Goal: Information Seeking & Learning: Learn about a topic

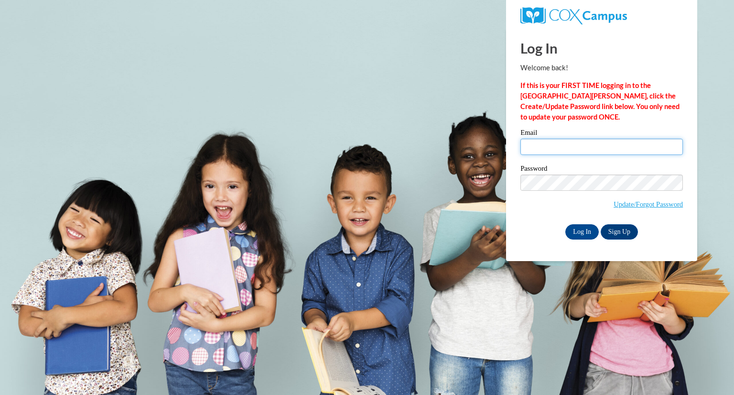
click at [536, 148] on input "Email" at bounding box center [601, 147] width 162 height 16
type input "jreinstad@cambridge.k12.wi.us"
click at [578, 230] on input "Log In" at bounding box center [581, 231] width 33 height 15
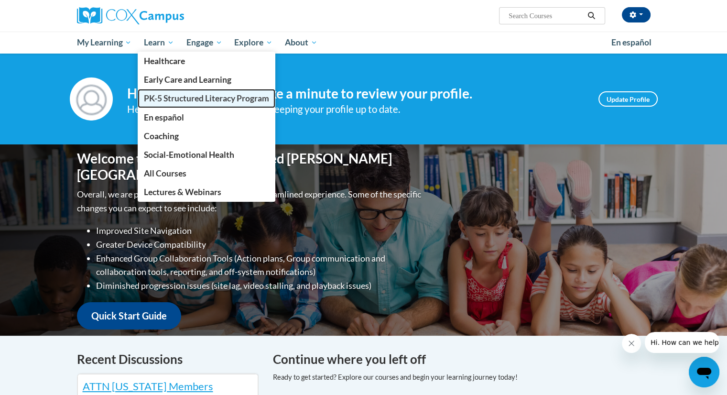
click at [178, 97] on span "PK-5 Structured Literacy Program" at bounding box center [206, 98] width 125 height 10
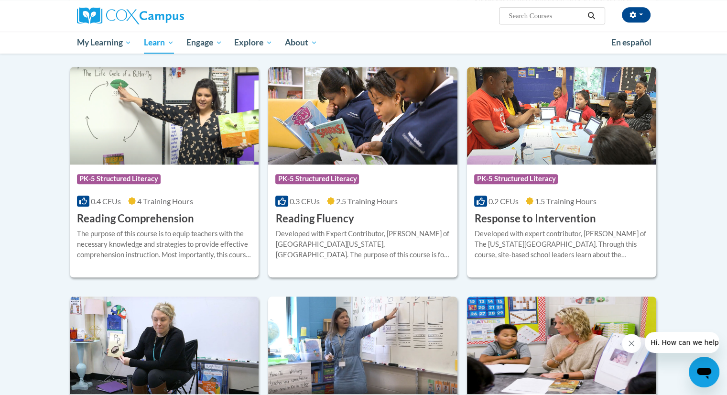
scroll to position [787, 0]
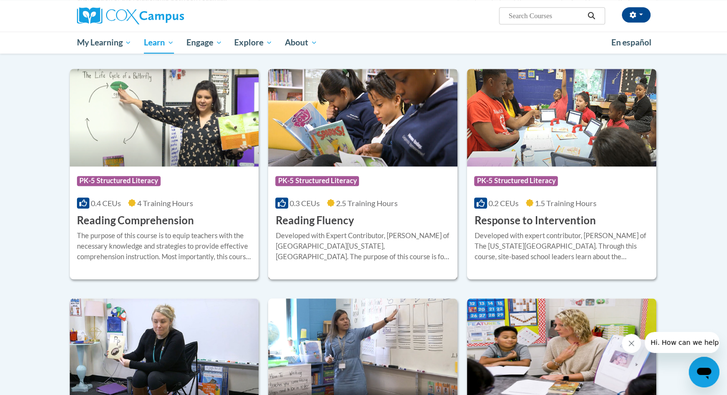
click at [399, 126] on img at bounding box center [362, 117] width 189 height 97
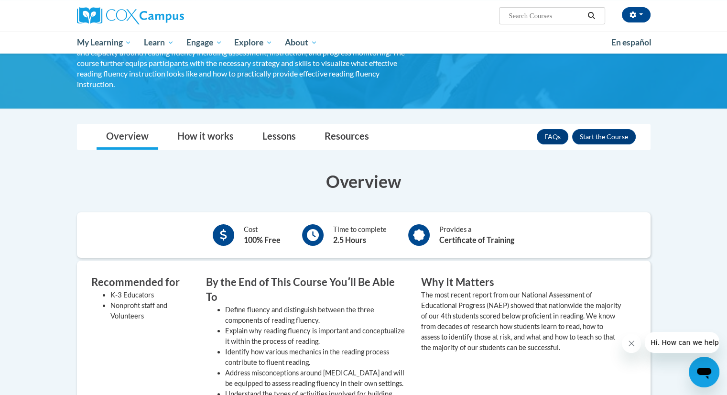
scroll to position [101, 0]
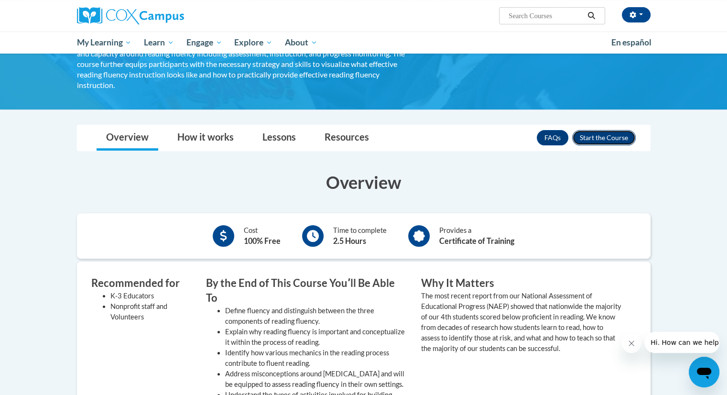
click at [628, 130] on button "Enroll" at bounding box center [604, 137] width 64 height 15
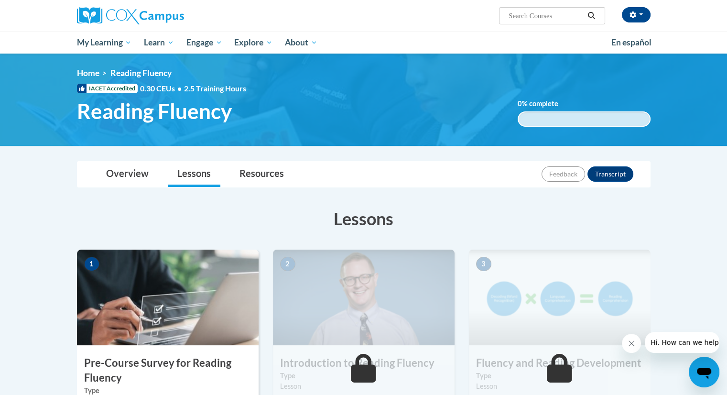
click at [194, 269] on img at bounding box center [168, 297] width 182 height 96
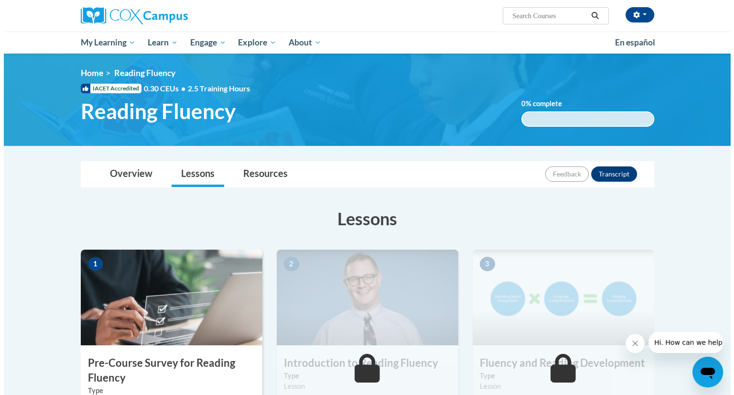
scroll to position [143, 0]
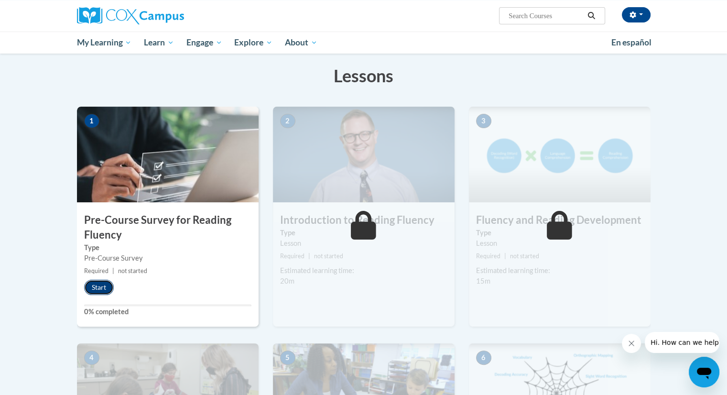
click at [90, 283] on button "Start" at bounding box center [99, 286] width 30 height 15
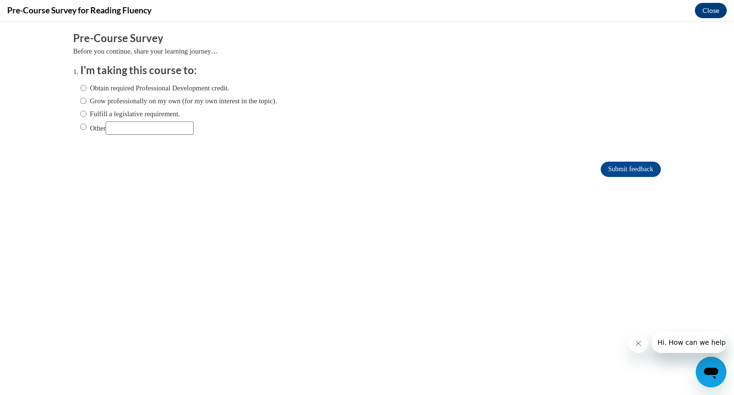
scroll to position [0, 0]
click at [80, 112] on input "Fulfill a legislative requirement." at bounding box center [83, 113] width 6 height 11
radio input "true"
click at [607, 172] on input "Submit feedback" at bounding box center [630, 168] width 60 height 15
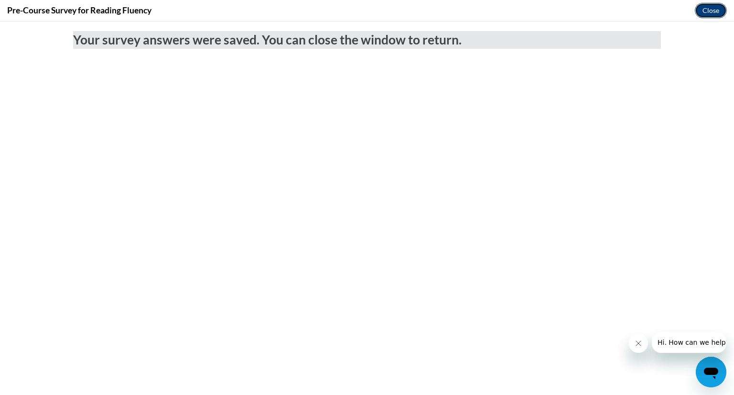
click at [704, 11] on button "Close" at bounding box center [711, 10] width 32 height 15
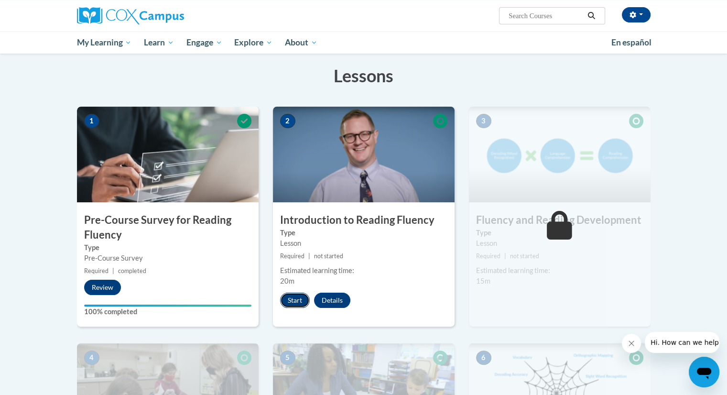
click at [294, 297] on button "Start" at bounding box center [295, 299] width 30 height 15
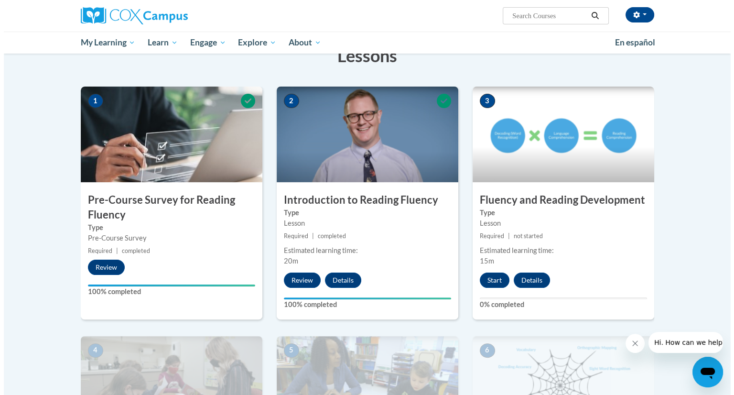
scroll to position [164, 0]
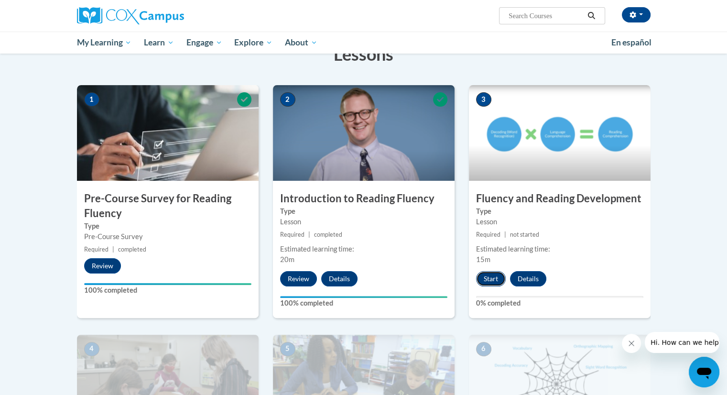
click at [485, 274] on button "Start" at bounding box center [491, 278] width 30 height 15
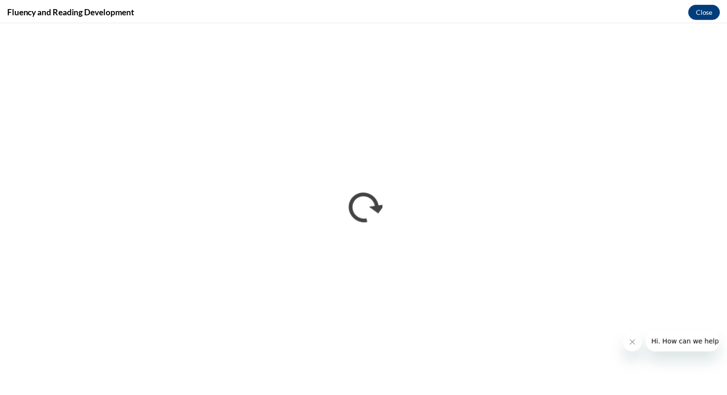
scroll to position [0, 0]
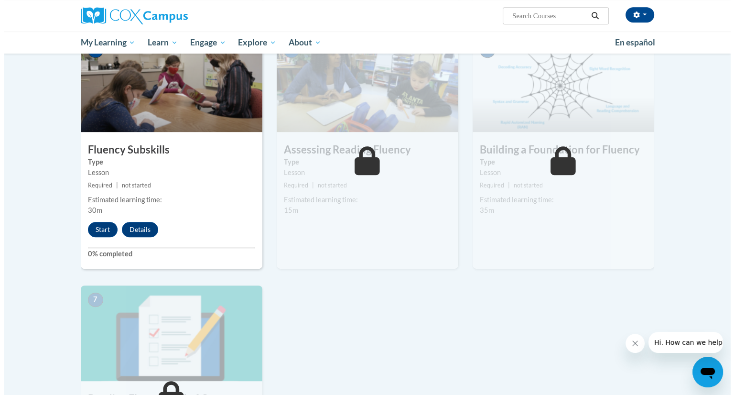
scroll to position [463, 0]
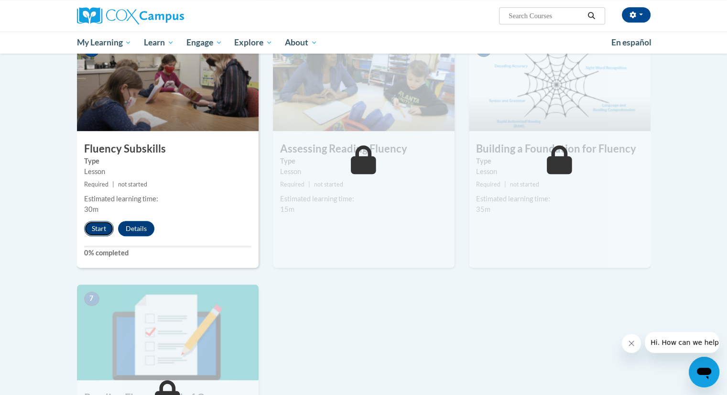
click at [91, 223] on button "Start" at bounding box center [99, 228] width 30 height 15
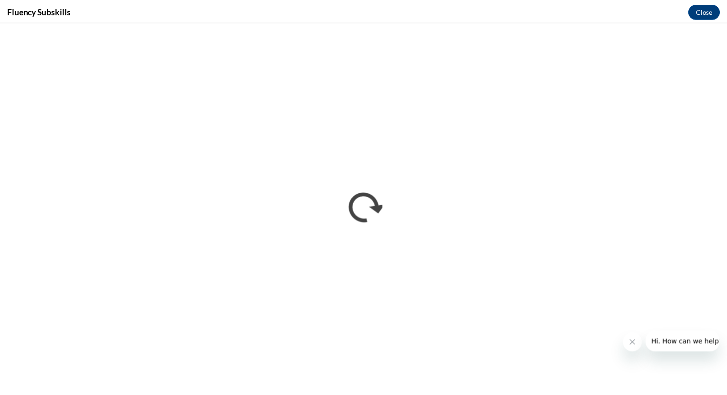
scroll to position [0, 0]
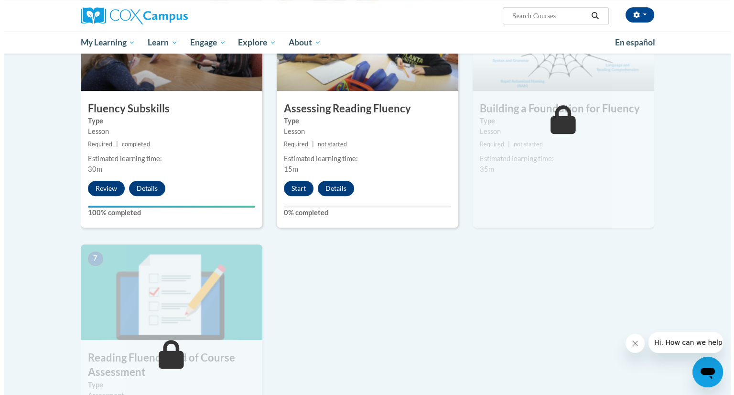
scroll to position [504, 0]
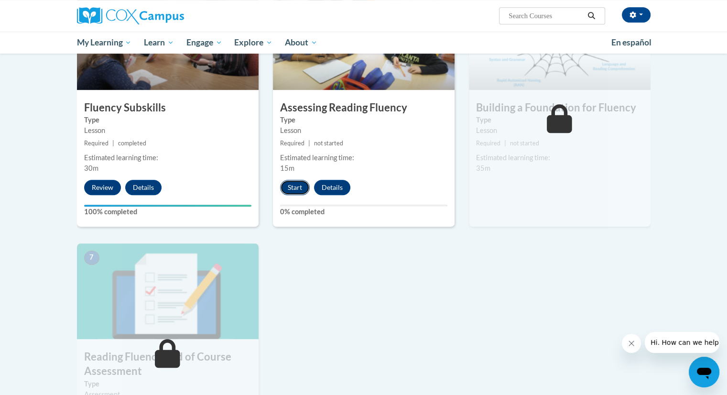
click at [297, 181] on button "Start" at bounding box center [295, 187] width 30 height 15
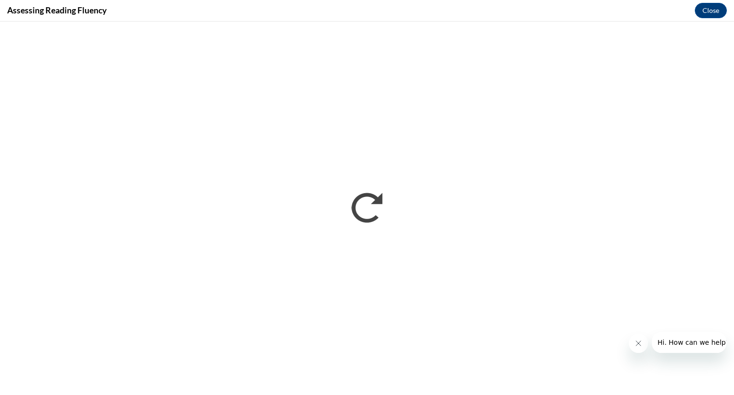
scroll to position [0, 0]
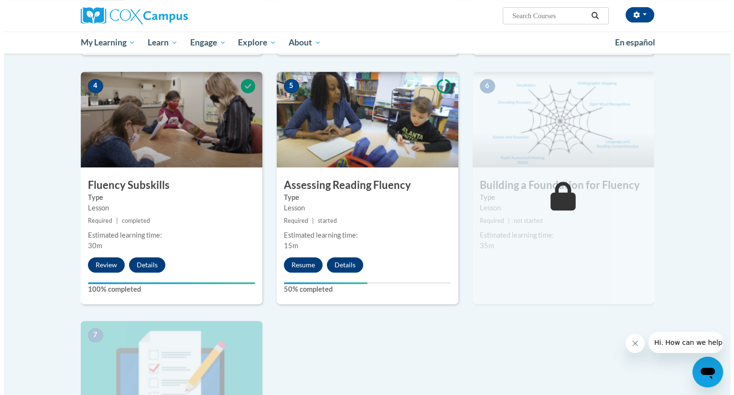
scroll to position [431, 0]
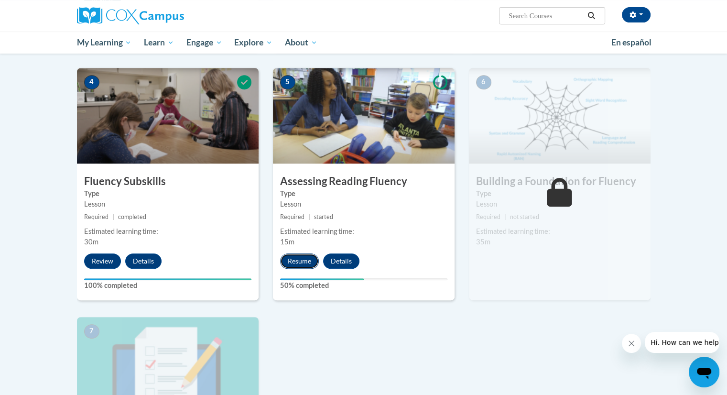
click at [302, 255] on button "Resume" at bounding box center [299, 260] width 39 height 15
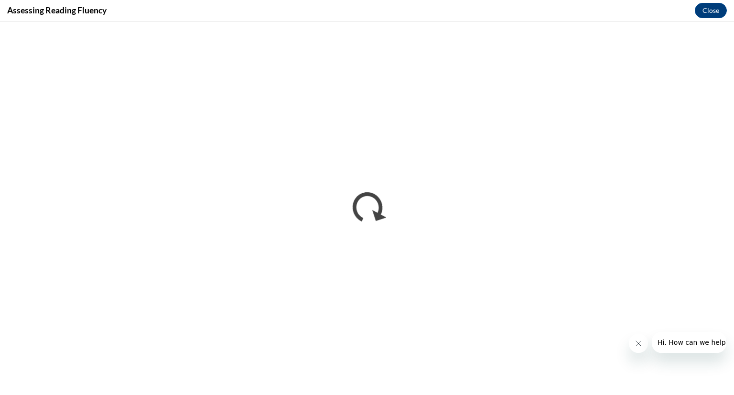
scroll to position [0, 0]
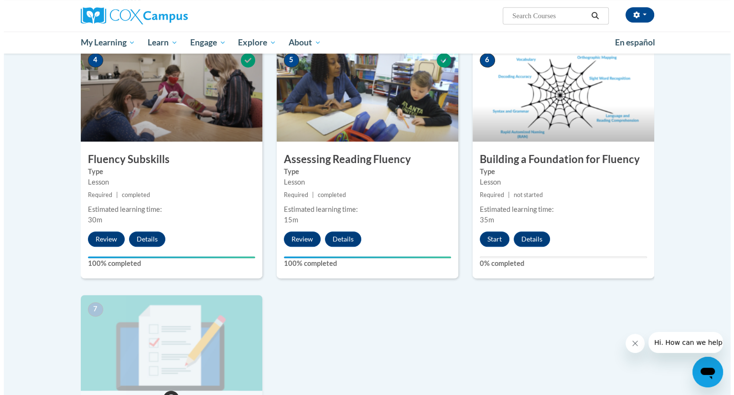
scroll to position [451, 0]
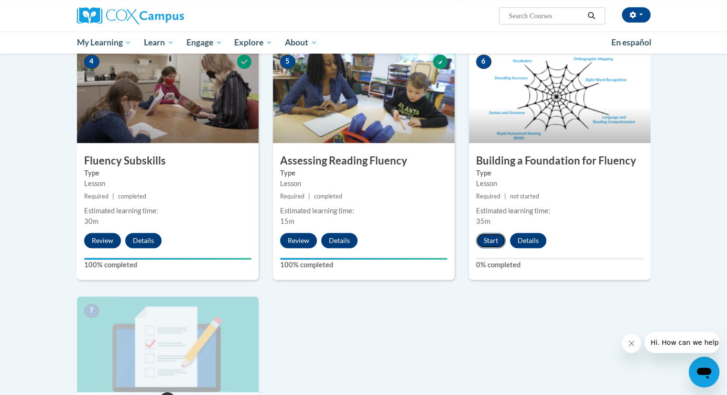
click at [495, 235] on button "Start" at bounding box center [491, 240] width 30 height 15
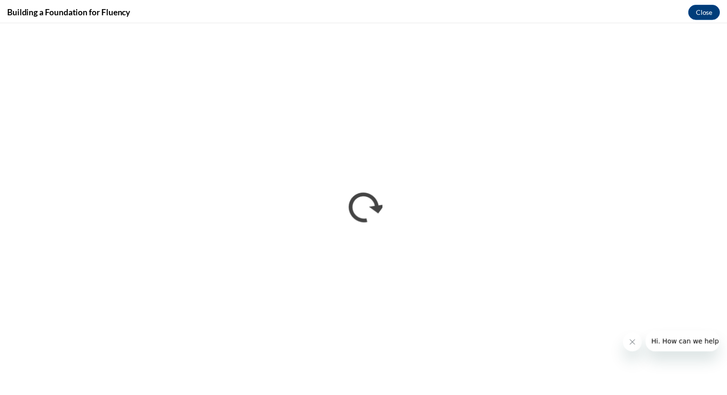
scroll to position [0, 0]
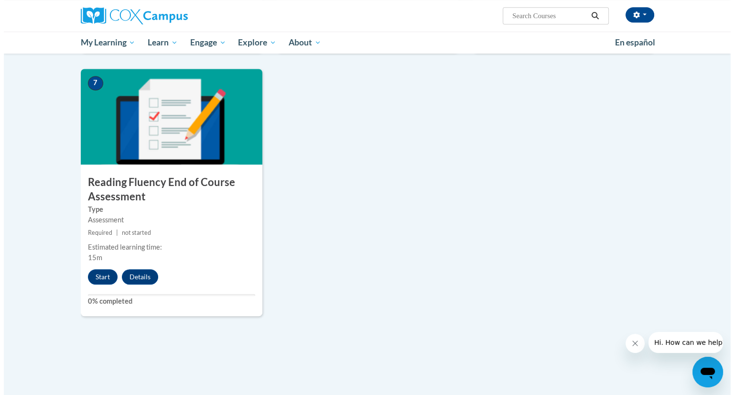
scroll to position [680, 0]
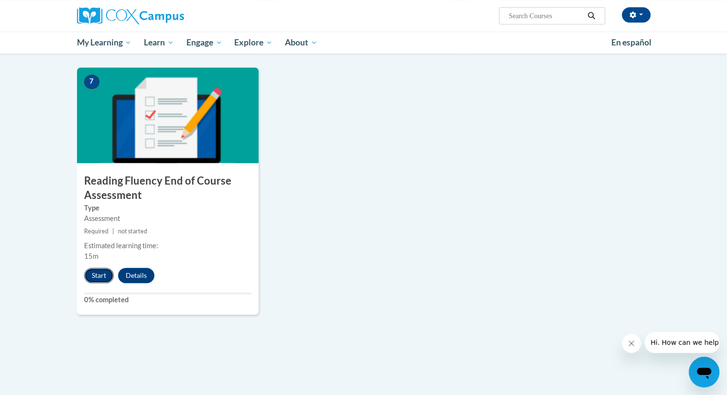
click at [104, 279] on button "Start" at bounding box center [99, 274] width 30 height 15
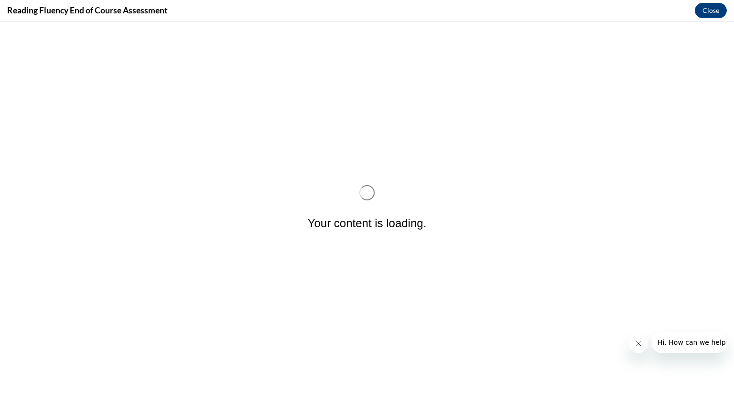
scroll to position [0, 0]
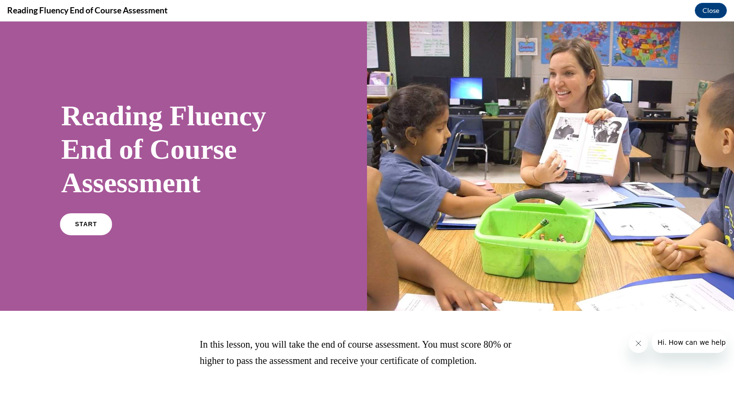
click at [99, 221] on link "START" at bounding box center [86, 224] width 52 height 22
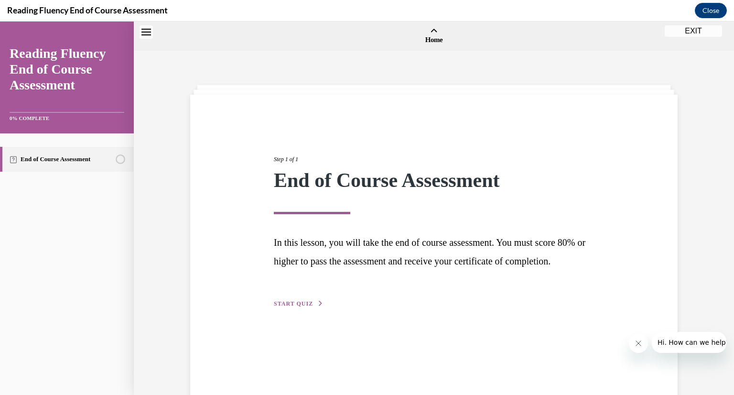
scroll to position [30, 0]
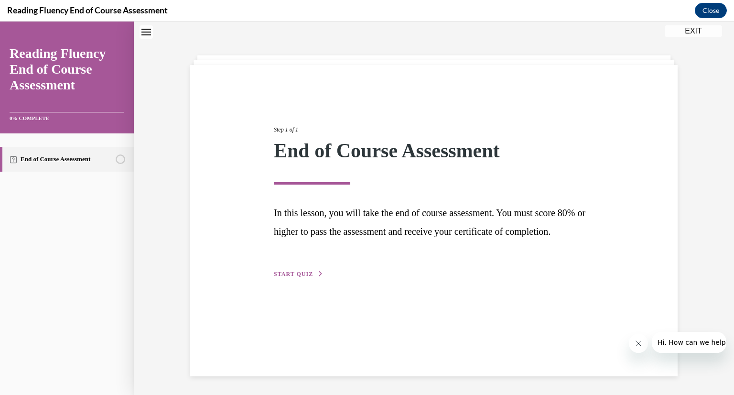
click at [303, 277] on span "START QUIZ" at bounding box center [293, 273] width 39 height 7
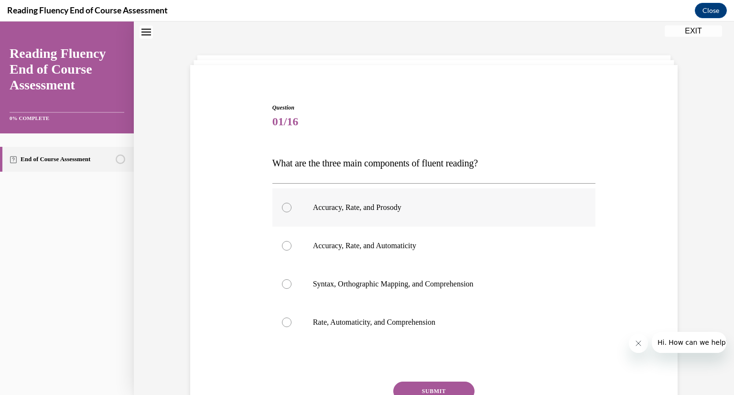
click at [315, 207] on p "Accuracy, Rate, and Prosody" at bounding box center [442, 208] width 259 height 10
click at [291, 207] on input "Accuracy, Rate, and Prosody" at bounding box center [287, 208] width 10 height 10
radio input "true"
click at [452, 384] on button "SUBMIT" at bounding box center [433, 390] width 81 height 19
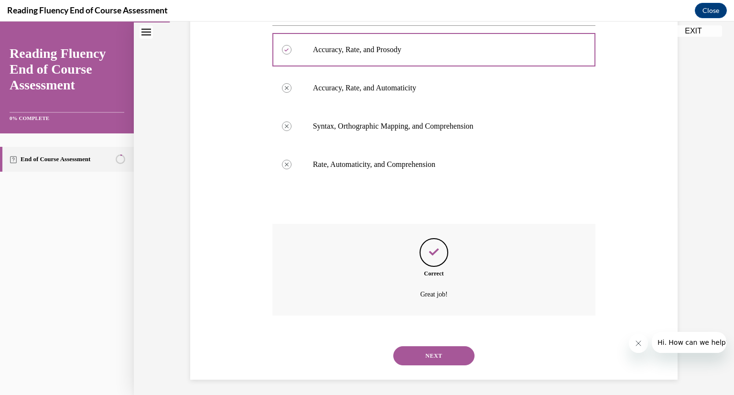
scroll to position [191, 0]
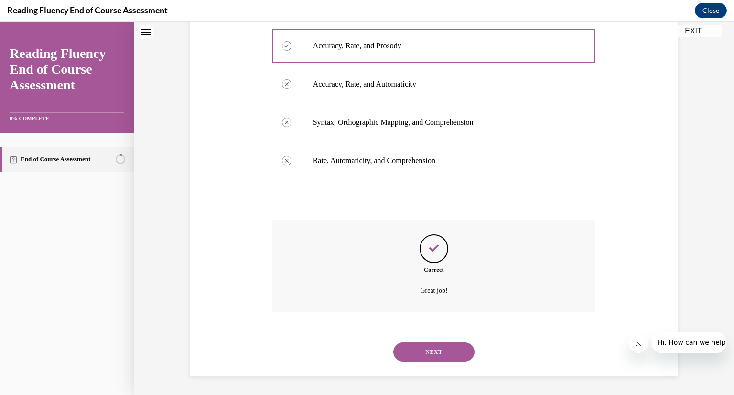
click at [442, 354] on button "NEXT" at bounding box center [433, 351] width 81 height 19
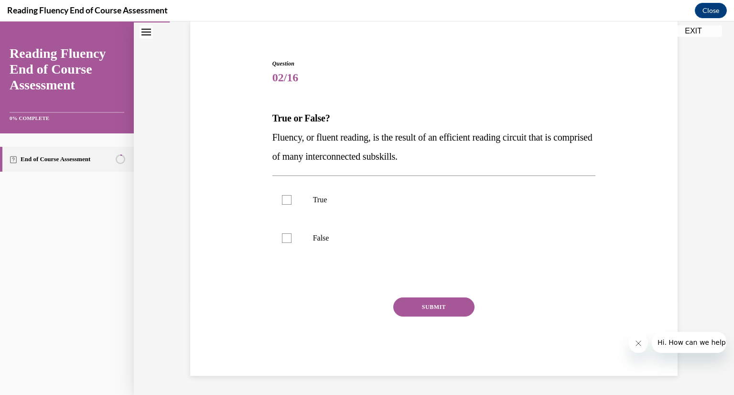
scroll to position [74, 0]
click at [315, 190] on label "True" at bounding box center [433, 200] width 323 height 38
click at [291, 195] on input "True" at bounding box center [287, 200] width 10 height 10
checkbox input "true"
click at [435, 316] on div "SUBMIT" at bounding box center [433, 321] width 323 height 48
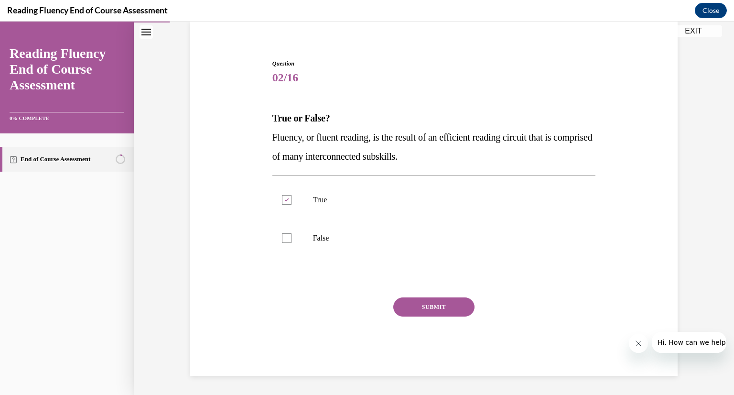
click at [435, 309] on button "SUBMIT" at bounding box center [433, 306] width 81 height 19
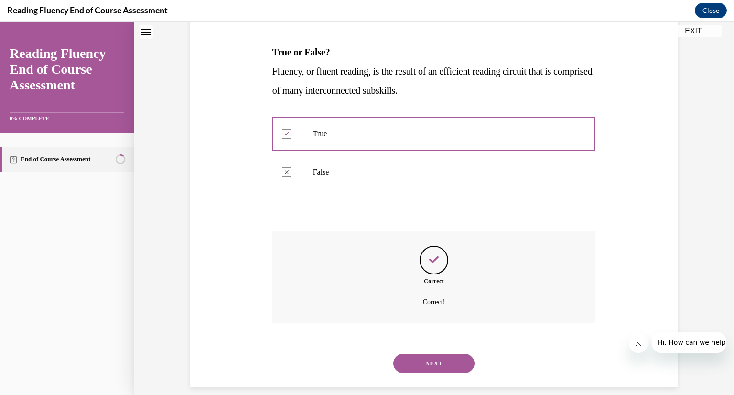
scroll to position [151, 0]
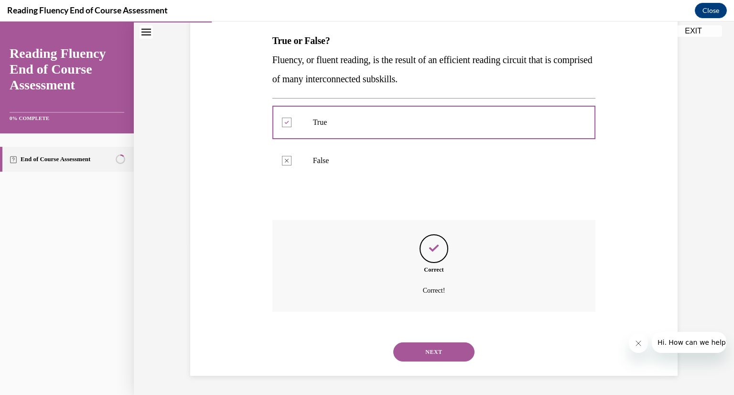
click at [430, 357] on button "NEXT" at bounding box center [433, 351] width 81 height 19
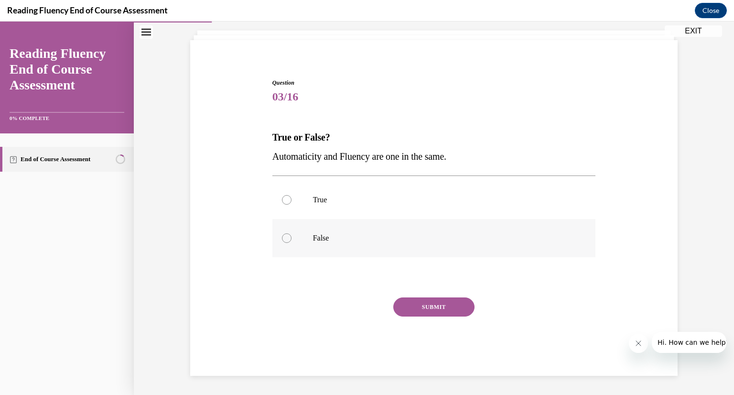
click at [334, 246] on label "False" at bounding box center [433, 238] width 323 height 38
click at [291, 243] on input "False" at bounding box center [287, 238] width 10 height 10
radio input "true"
click at [446, 307] on button "SUBMIT" at bounding box center [433, 306] width 81 height 19
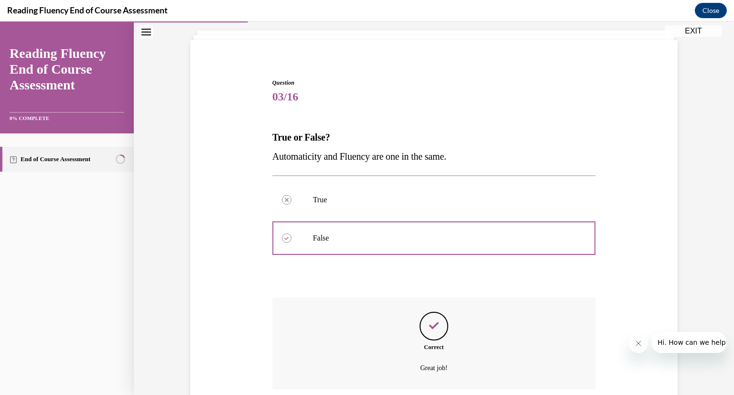
scroll to position [132, 0]
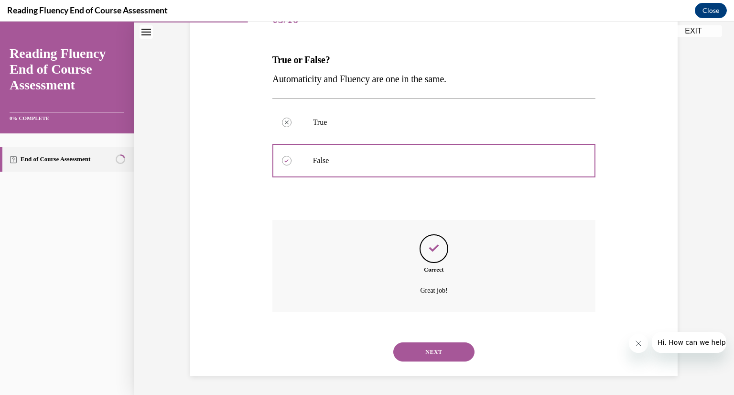
click at [441, 347] on button "NEXT" at bounding box center [433, 351] width 81 height 19
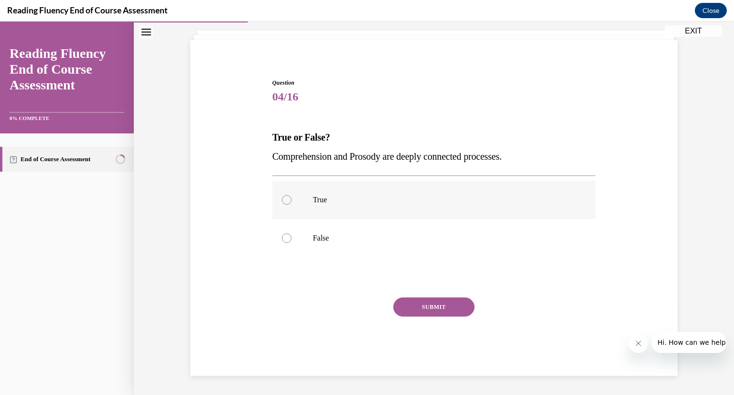
click at [287, 201] on div at bounding box center [287, 200] width 10 height 10
click at [287, 201] on input "True" at bounding box center [287, 200] width 10 height 10
radio input "true"
click at [448, 306] on button "SUBMIT" at bounding box center [433, 306] width 81 height 19
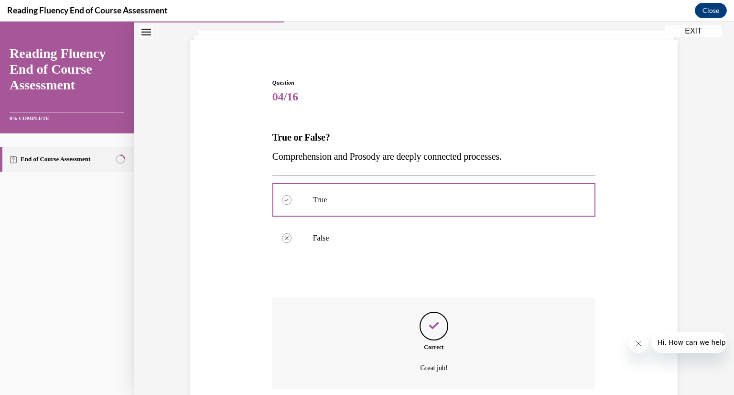
scroll to position [132, 0]
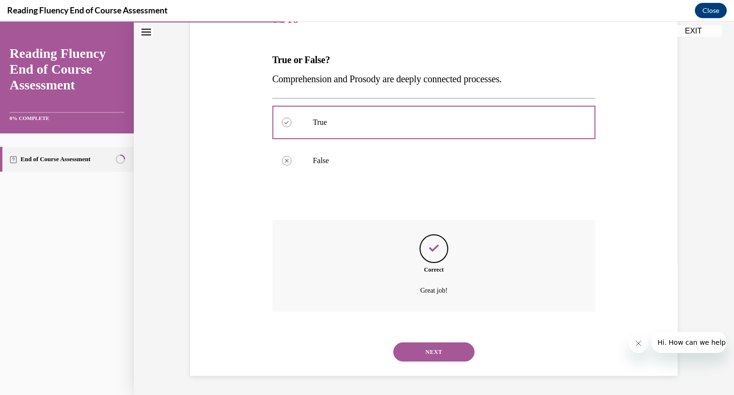
click at [430, 353] on button "NEXT" at bounding box center [433, 351] width 81 height 19
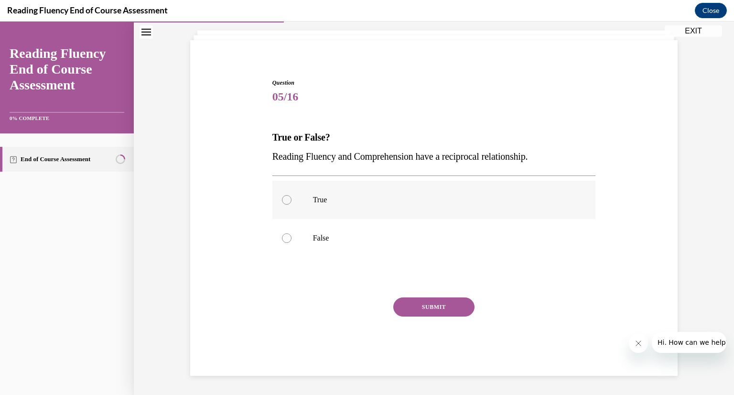
click at [332, 205] on label "True" at bounding box center [433, 200] width 323 height 38
click at [291, 204] on input "True" at bounding box center [287, 200] width 10 height 10
radio input "true"
click at [430, 313] on button "SUBMIT" at bounding box center [433, 306] width 81 height 19
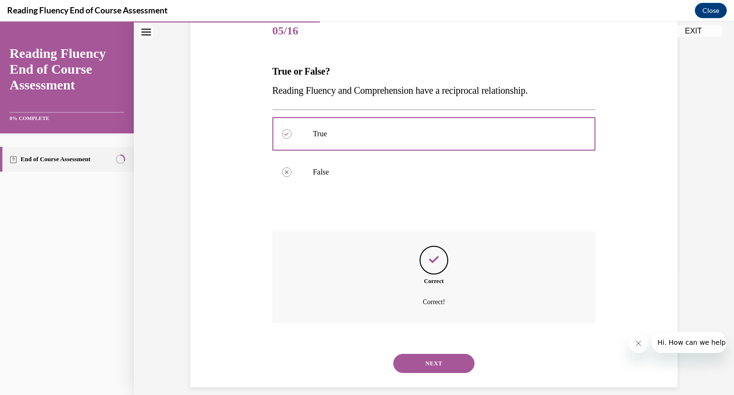
scroll to position [132, 0]
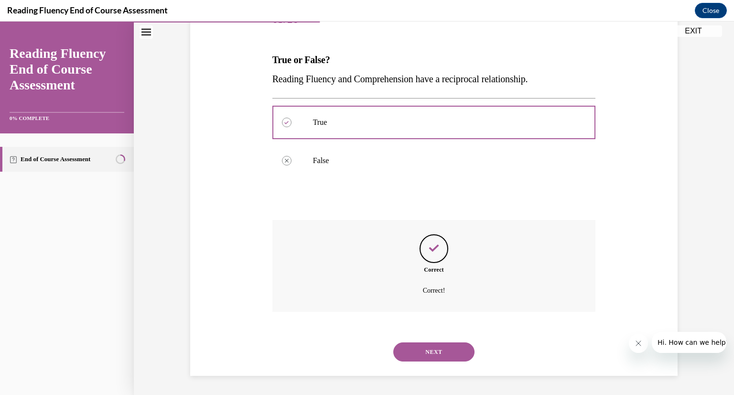
click at [434, 344] on button "NEXT" at bounding box center [433, 351] width 81 height 19
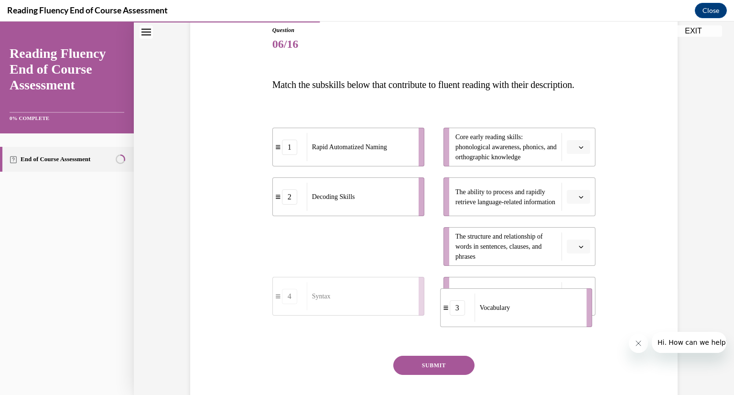
drag, startPoint x: 361, startPoint y: 278, endPoint x: 531, endPoint y: 335, distance: 179.4
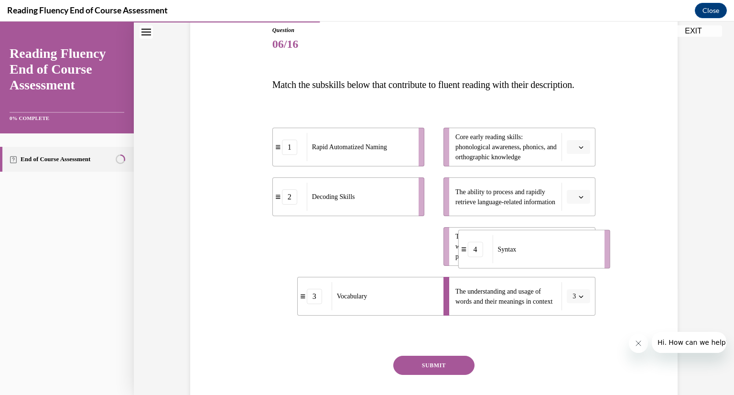
drag, startPoint x: 335, startPoint y: 262, endPoint x: 521, endPoint y: 264, distance: 185.8
click at [521, 263] on div "Syntax" at bounding box center [545, 249] width 106 height 28
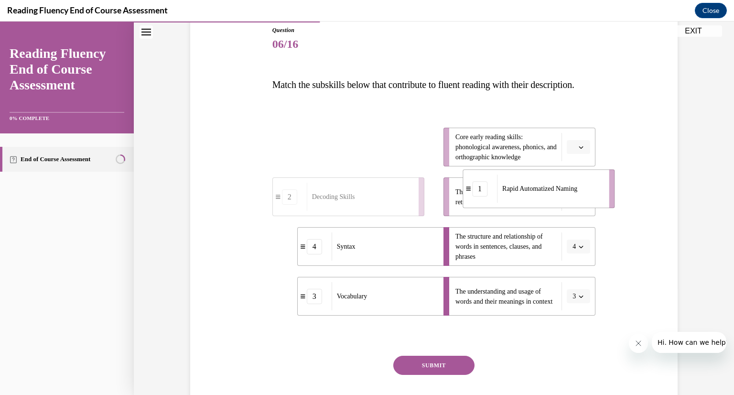
drag, startPoint x: 366, startPoint y: 176, endPoint x: 558, endPoint y: 218, distance: 196.0
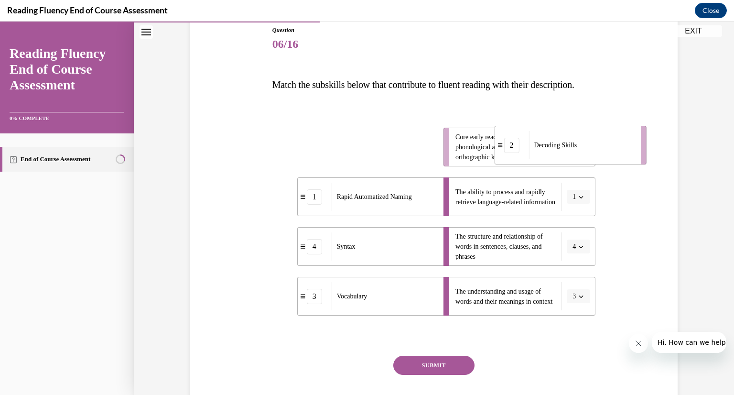
drag, startPoint x: 340, startPoint y: 167, endPoint x: 562, endPoint y: 165, distance: 222.1
click at [562, 149] on span "Decoding Skills" at bounding box center [555, 144] width 43 height 7
click at [444, 374] on div "Question 06/16 Match the subskills below that contribute to fluent reading with…" at bounding box center [433, 230] width 323 height 408
click at [445, 374] on button "SUBMIT" at bounding box center [433, 364] width 81 height 19
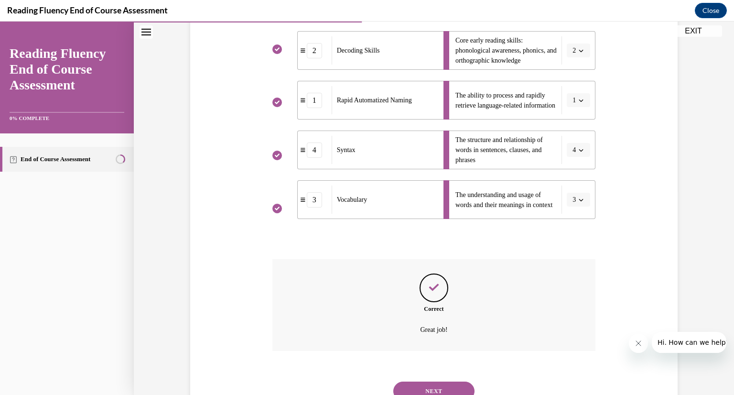
scroll to position [262, 0]
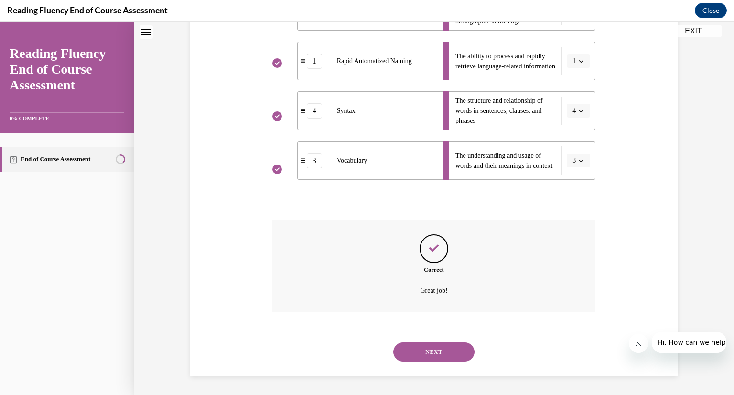
click at [441, 354] on button "NEXT" at bounding box center [433, 351] width 81 height 19
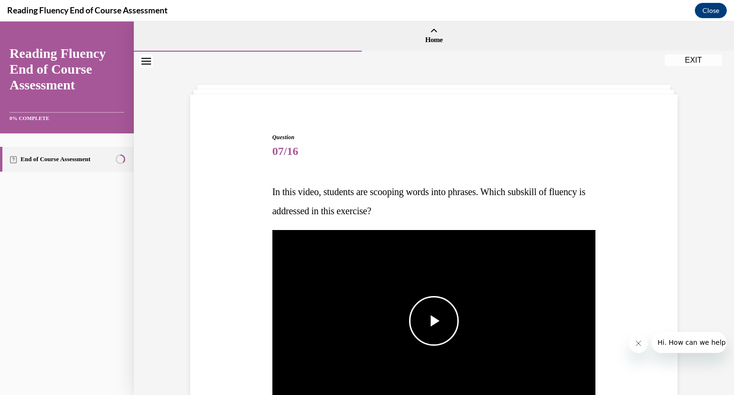
click at [434, 321] on span "Video player" at bounding box center [434, 321] width 0 height 0
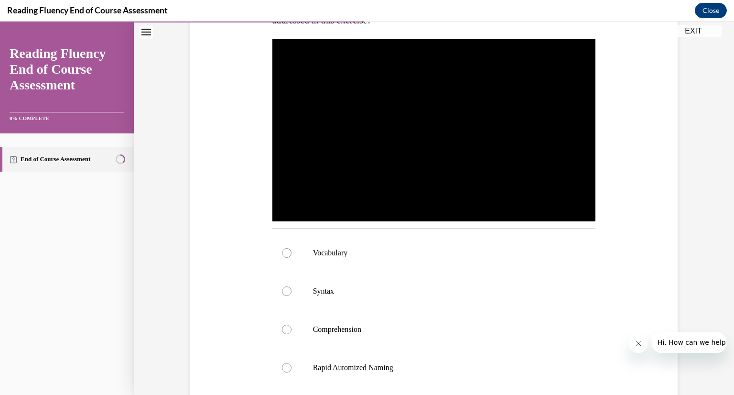
scroll to position [193, 0]
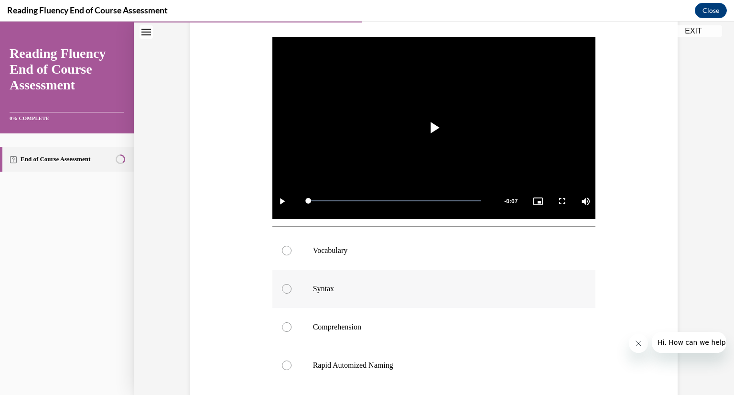
click at [297, 284] on label "Syntax" at bounding box center [433, 288] width 323 height 38
click at [291, 284] on input "Syntax" at bounding box center [287, 289] width 10 height 10
radio input "true"
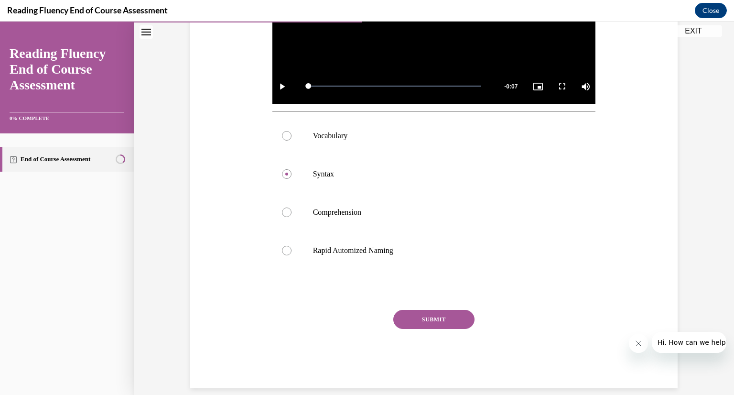
scroll to position [308, 0]
click at [445, 310] on button "SUBMIT" at bounding box center [433, 318] width 81 height 19
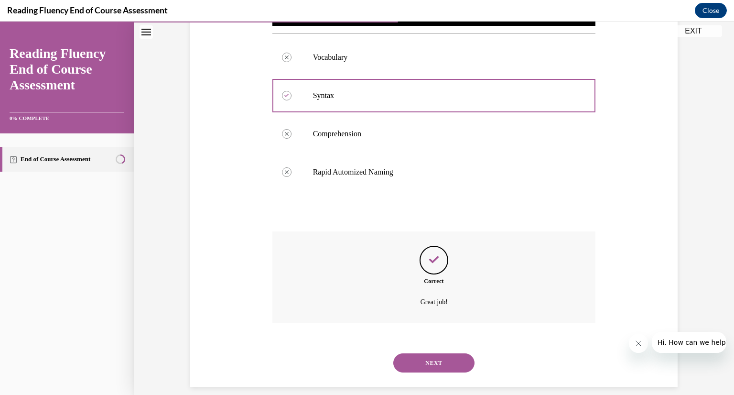
scroll to position [397, 0]
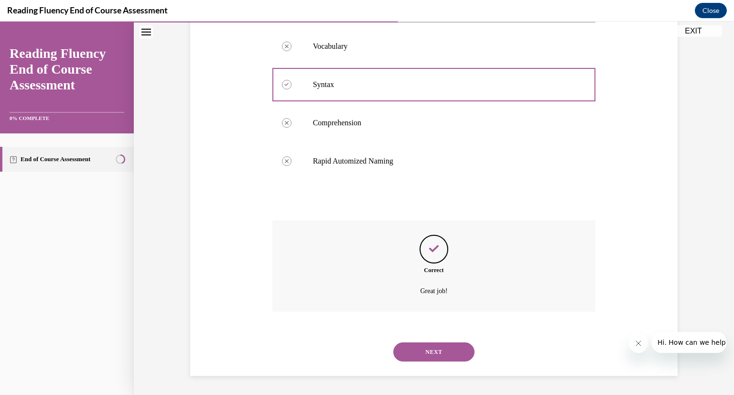
click at [458, 356] on button "NEXT" at bounding box center [433, 351] width 81 height 19
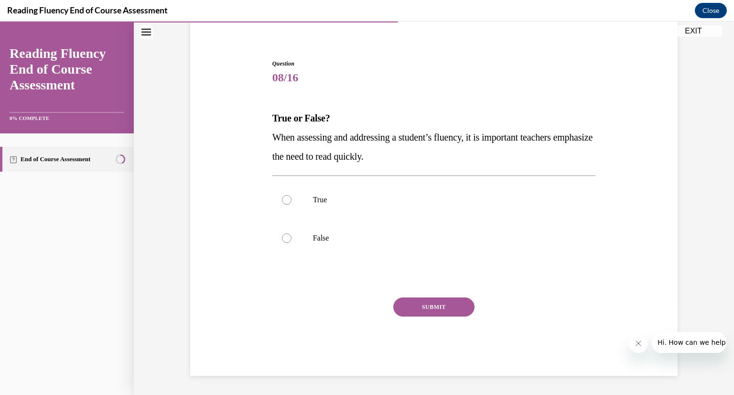
scroll to position [74, 0]
click at [287, 239] on div at bounding box center [287, 238] width 10 height 10
click at [287, 239] on input "False" at bounding box center [287, 238] width 10 height 10
radio input "true"
click at [449, 307] on button "SUBMIT" at bounding box center [433, 306] width 81 height 19
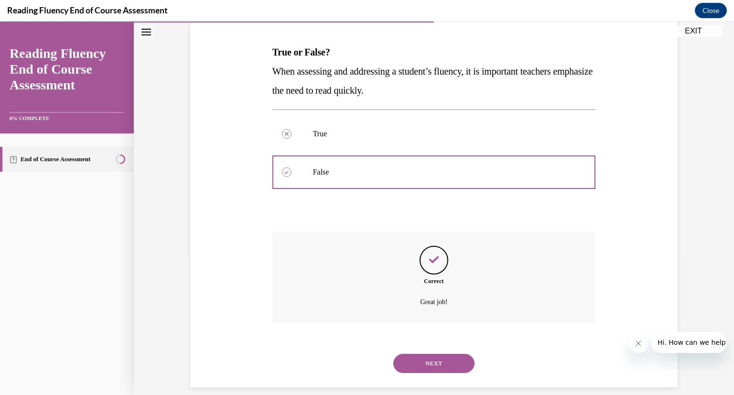
scroll to position [151, 0]
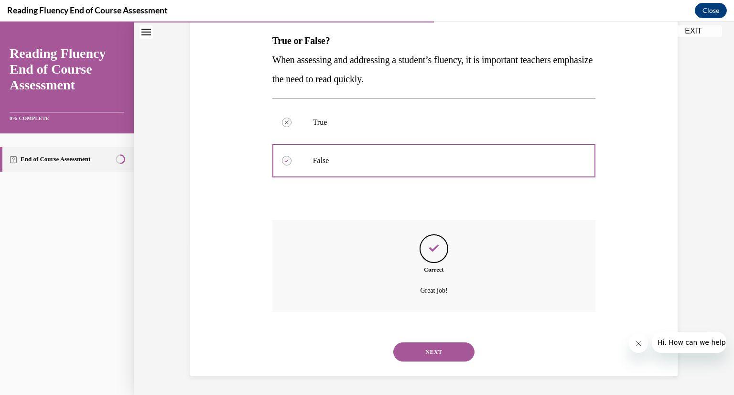
click at [444, 351] on button "NEXT" at bounding box center [433, 351] width 81 height 19
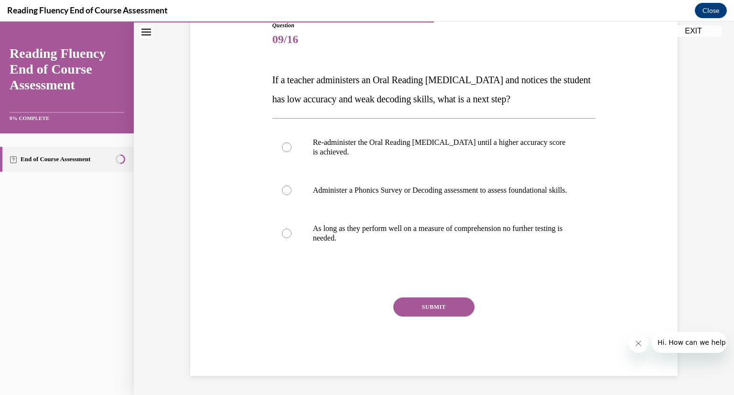
scroll to position [107, 0]
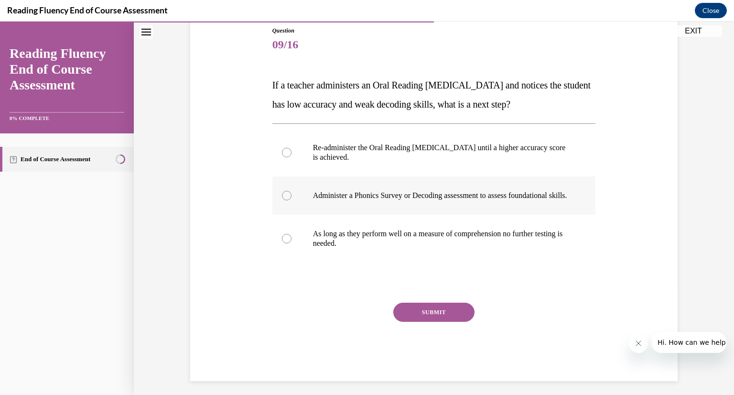
click at [285, 200] on div at bounding box center [287, 196] width 10 height 10
click at [285, 200] on input "Administer a Phonics Survey or Decoding assessment to assess foundational skill…" at bounding box center [287, 196] width 10 height 10
radio input "true"
click at [449, 320] on button "SUBMIT" at bounding box center [433, 311] width 81 height 19
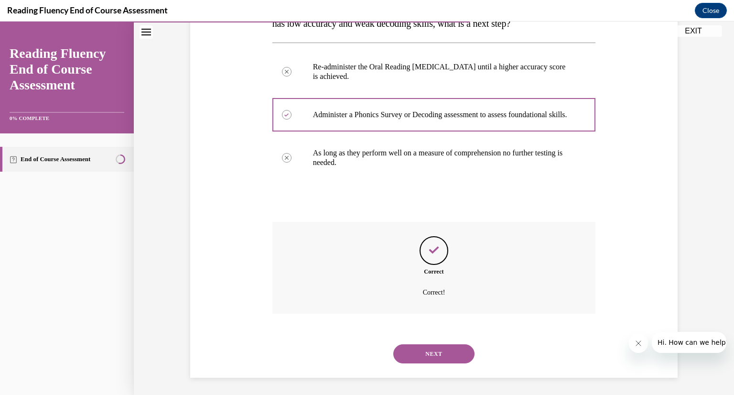
scroll to position [199, 0]
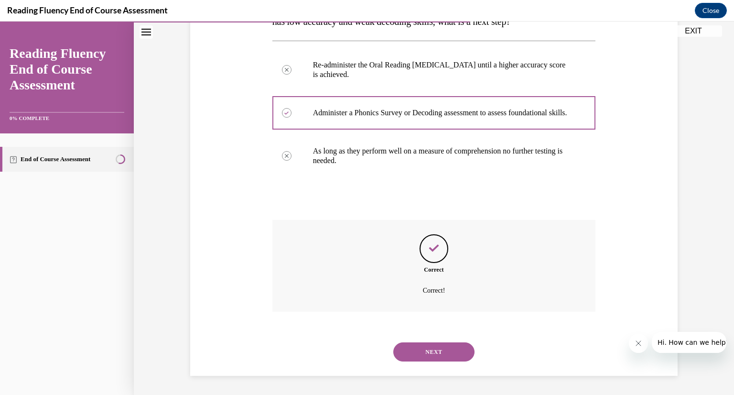
click at [441, 354] on button "NEXT" at bounding box center [433, 351] width 81 height 19
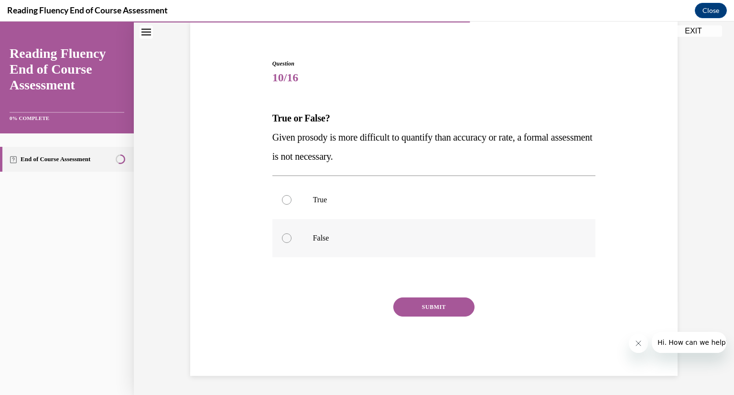
click at [316, 247] on label "False" at bounding box center [433, 238] width 323 height 38
click at [291, 243] on input "False" at bounding box center [287, 238] width 10 height 10
radio input "true"
click at [427, 309] on button "SUBMIT" at bounding box center [433, 306] width 81 height 19
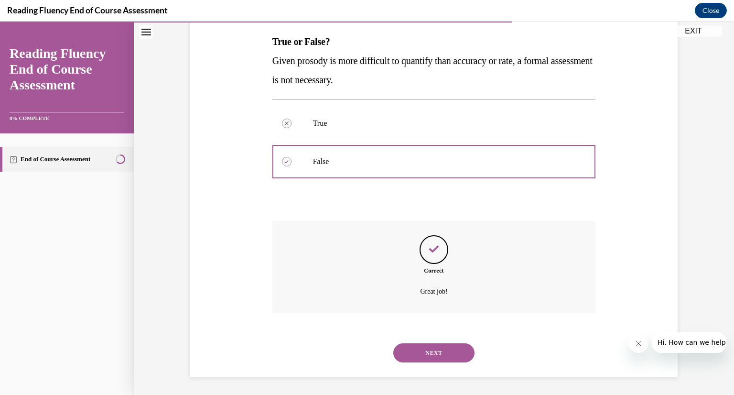
scroll to position [151, 0]
click at [427, 355] on button "NEXT" at bounding box center [433, 351] width 81 height 19
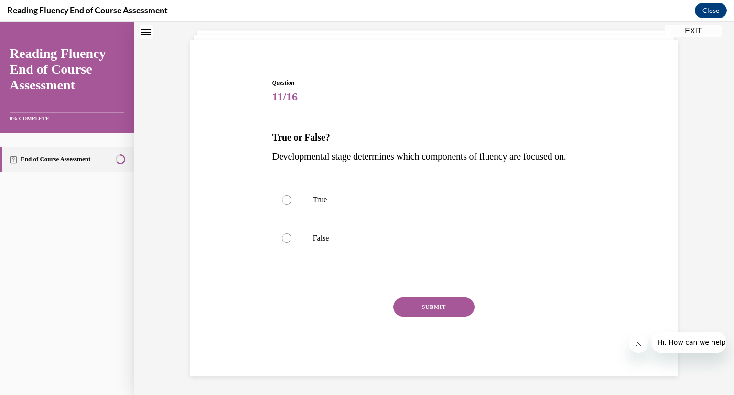
scroll to position [54, 0]
click at [334, 201] on p "True" at bounding box center [442, 200] width 259 height 10
click at [291, 201] on input "True" at bounding box center [287, 200] width 10 height 10
radio input "true"
click at [429, 303] on button "SUBMIT" at bounding box center [433, 306] width 81 height 19
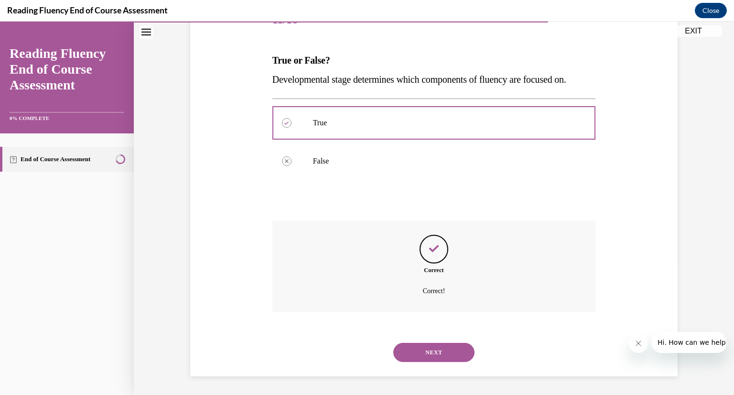
scroll to position [132, 0]
click at [435, 354] on button "NEXT" at bounding box center [433, 351] width 81 height 19
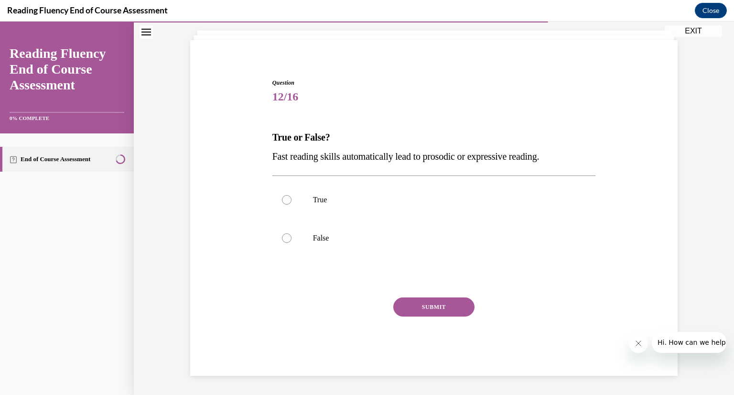
scroll to position [54, 0]
click at [332, 247] on label "False" at bounding box center [433, 238] width 323 height 38
click at [291, 243] on input "False" at bounding box center [287, 238] width 10 height 10
radio input "true"
click at [451, 311] on button "SUBMIT" at bounding box center [433, 306] width 81 height 19
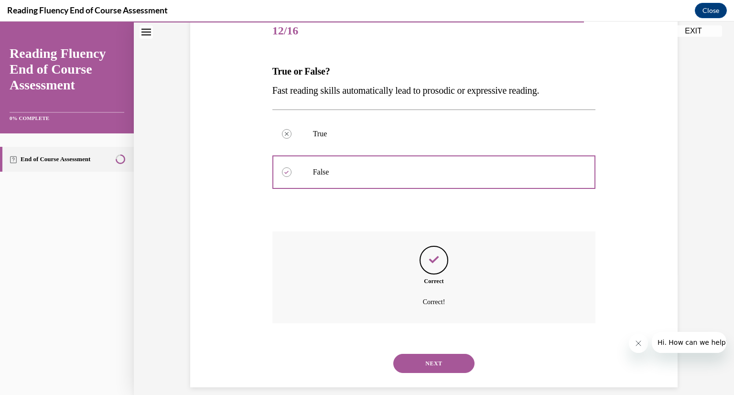
scroll to position [132, 0]
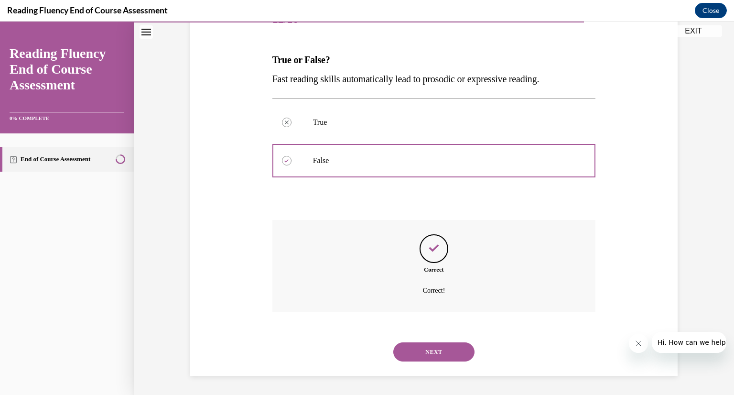
click at [457, 349] on button "NEXT" at bounding box center [433, 351] width 81 height 19
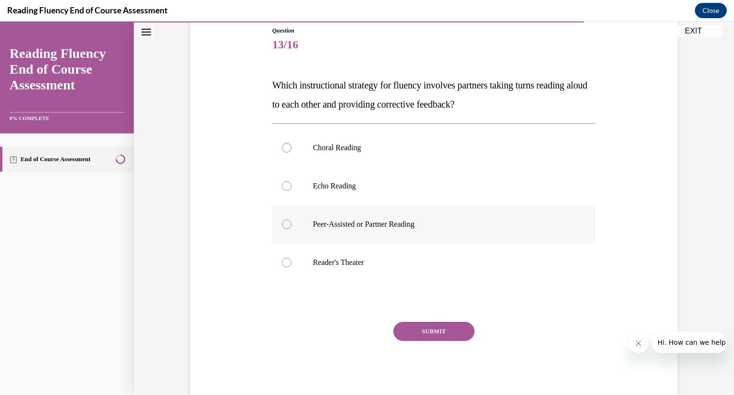
click at [407, 234] on label "Peer-Assisted or Partner Reading" at bounding box center [433, 224] width 323 height 38
click at [291, 229] on input "Peer-Assisted or Partner Reading" at bounding box center [287, 224] width 10 height 10
radio input "true"
click at [456, 327] on button "SUBMIT" at bounding box center [433, 330] width 81 height 19
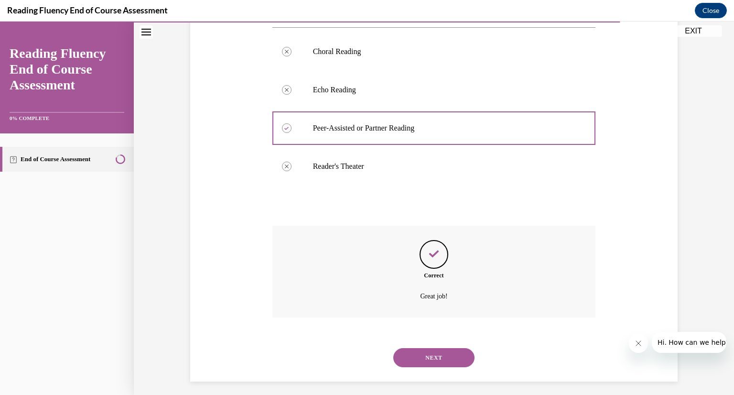
scroll to position [208, 0]
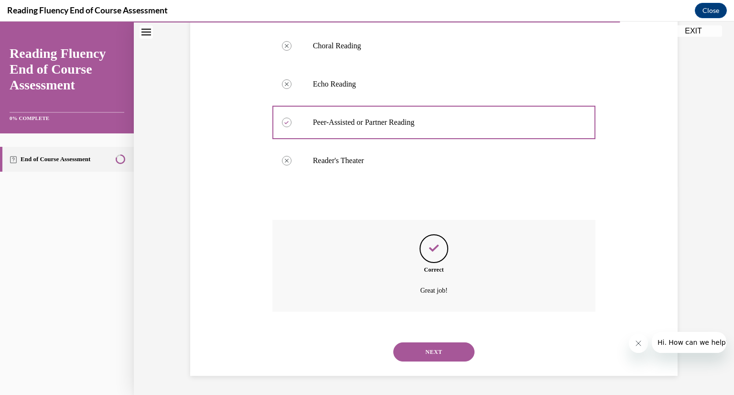
click at [455, 350] on button "NEXT" at bounding box center [433, 351] width 81 height 19
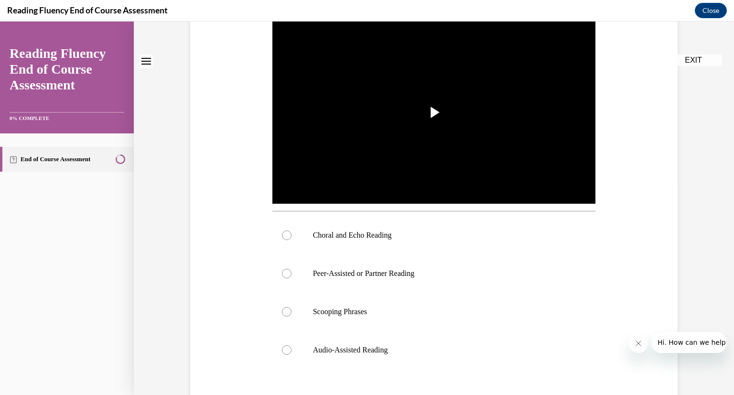
scroll to position [0, 0]
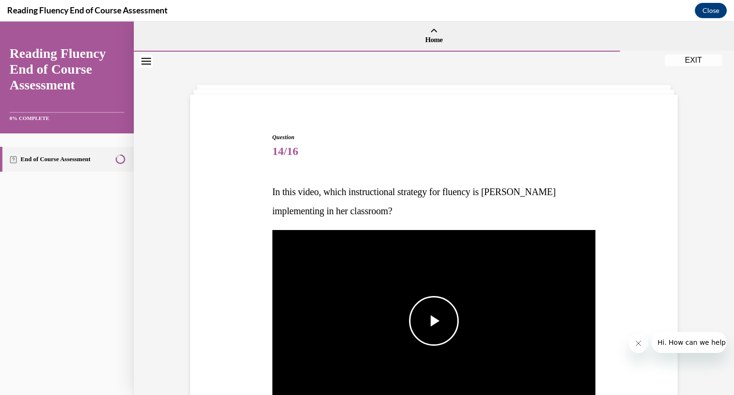
click at [434, 321] on span "Video player" at bounding box center [434, 321] width 0 height 0
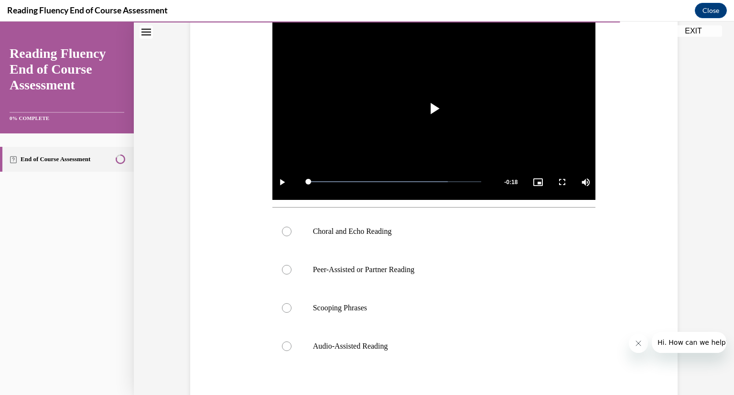
scroll to position [212, 0]
click at [296, 235] on label "Choral and Echo Reading" at bounding box center [433, 232] width 323 height 38
click at [291, 235] on input "Choral and Echo Reading" at bounding box center [287, 232] width 10 height 10
radio input "true"
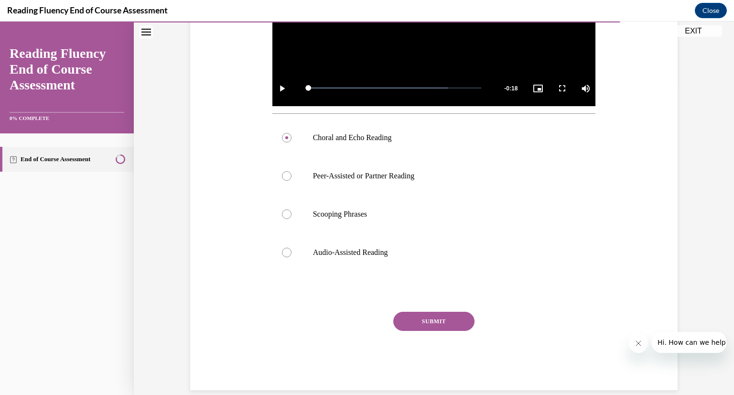
click at [458, 318] on button "SUBMIT" at bounding box center [433, 320] width 81 height 19
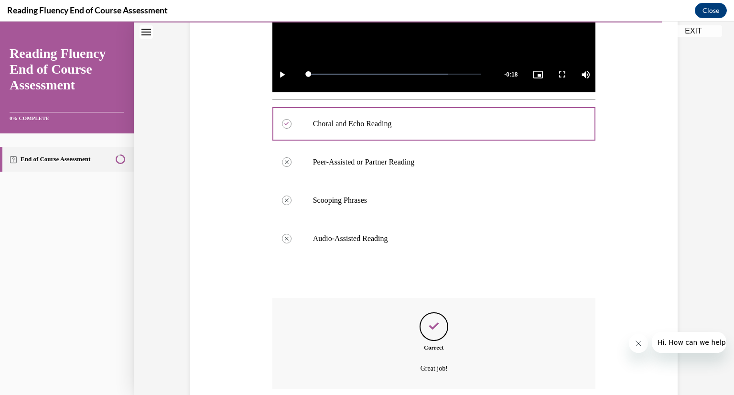
scroll to position [397, 0]
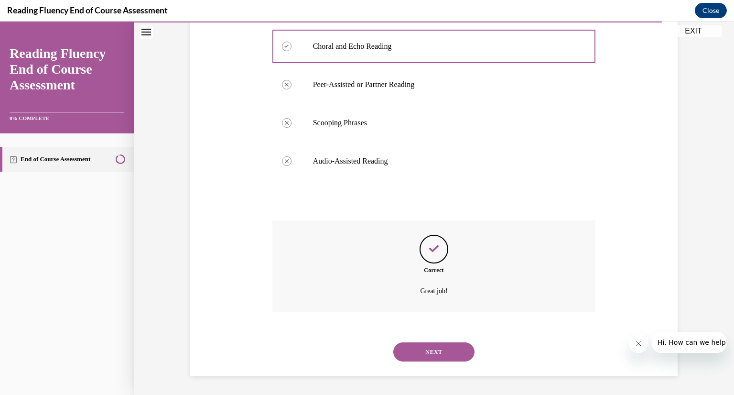
click at [419, 356] on button "NEXT" at bounding box center [433, 351] width 81 height 19
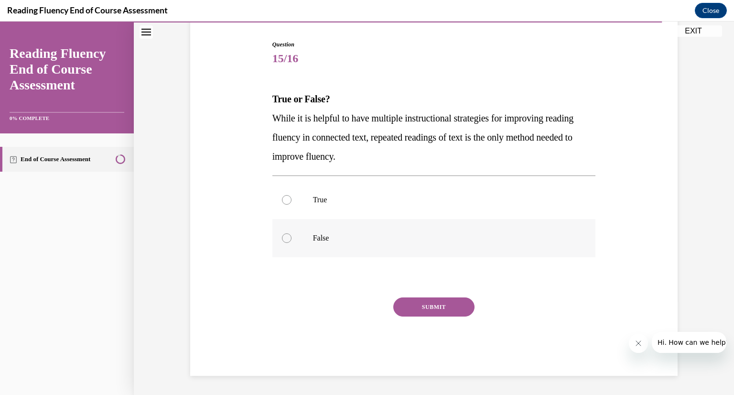
click at [420, 246] on label "False" at bounding box center [433, 238] width 323 height 38
click at [291, 243] on input "False" at bounding box center [287, 238] width 10 height 10
radio input "true"
click at [453, 304] on button "SUBMIT" at bounding box center [433, 306] width 81 height 19
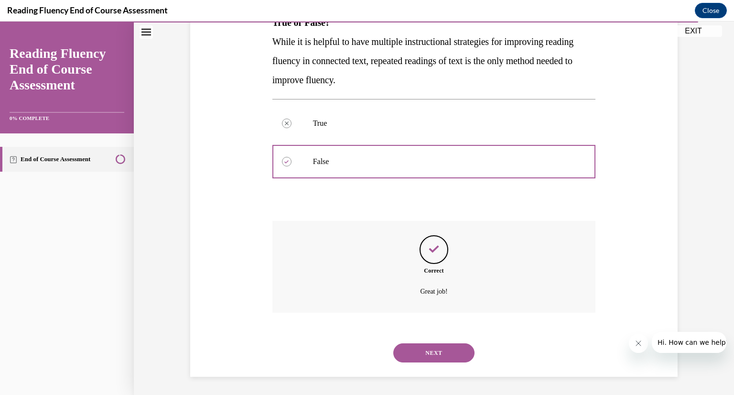
scroll to position [170, 0]
click at [428, 355] on button "NEXT" at bounding box center [433, 351] width 81 height 19
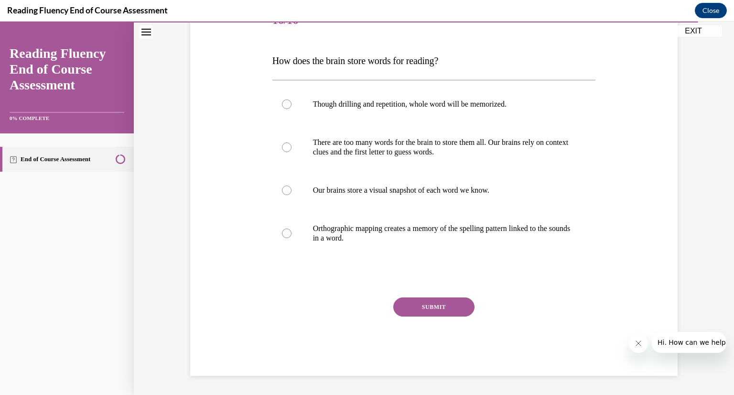
scroll to position [107, 0]
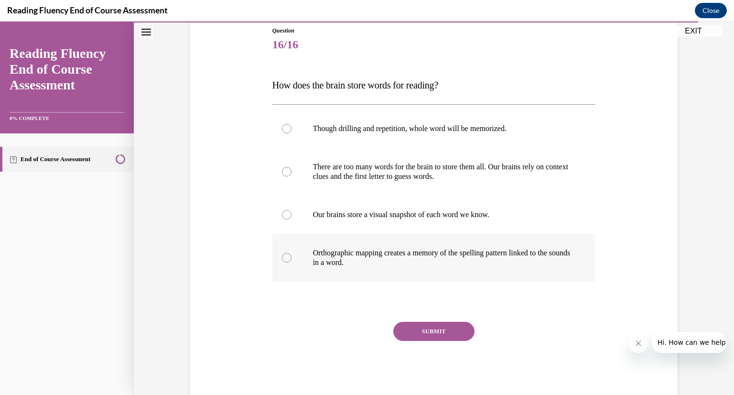
click at [290, 255] on label "Orthographic mapping creates a memory of the spelling pattern linked to the sou…" at bounding box center [433, 258] width 323 height 48
click at [290, 255] on input "Orthographic mapping creates a memory of the spelling pattern linked to the sou…" at bounding box center [287, 258] width 10 height 10
radio input "true"
click at [431, 331] on button "SUBMIT" at bounding box center [433, 330] width 81 height 19
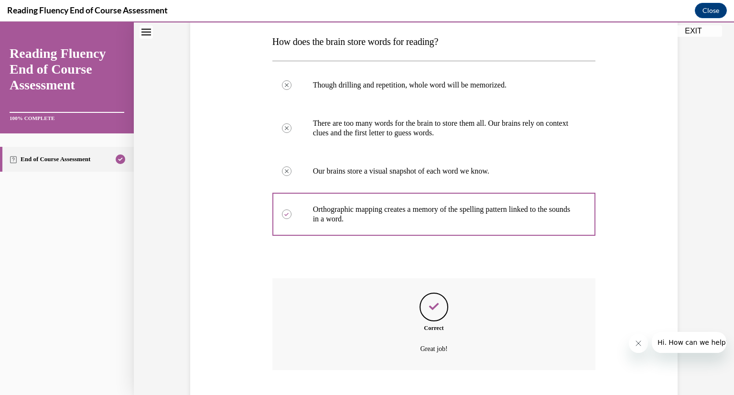
scroll to position [208, 0]
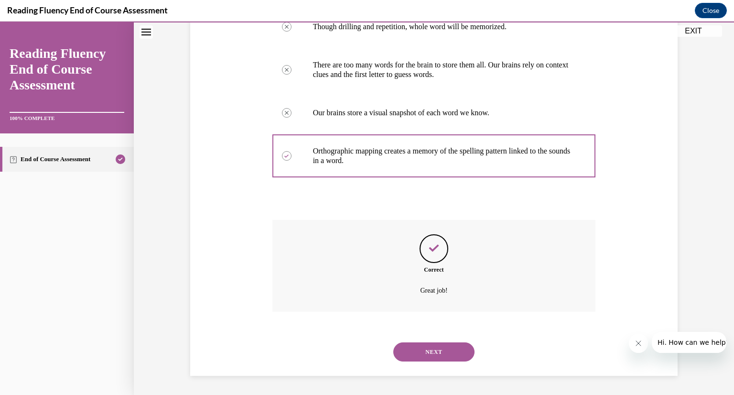
click at [442, 349] on button "NEXT" at bounding box center [433, 351] width 81 height 19
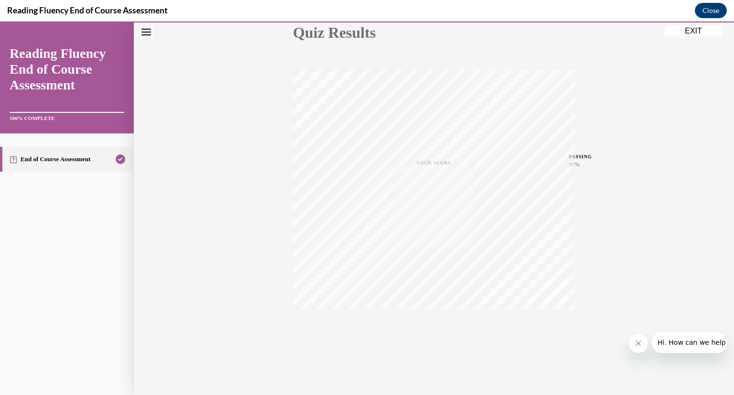
scroll to position [117, 0]
click at [694, 31] on button "EXIT" at bounding box center [692, 30] width 57 height 11
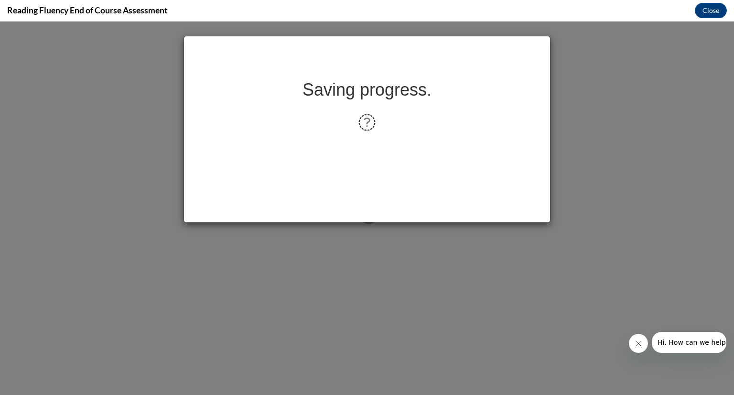
scroll to position [0, 0]
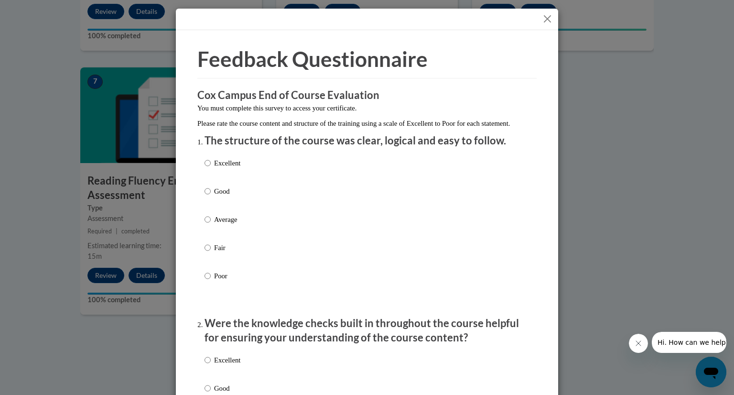
click at [218, 196] on p "Good" at bounding box center [227, 191] width 26 height 11
click at [211, 196] on input "Good" at bounding box center [207, 191] width 6 height 11
radio input "true"
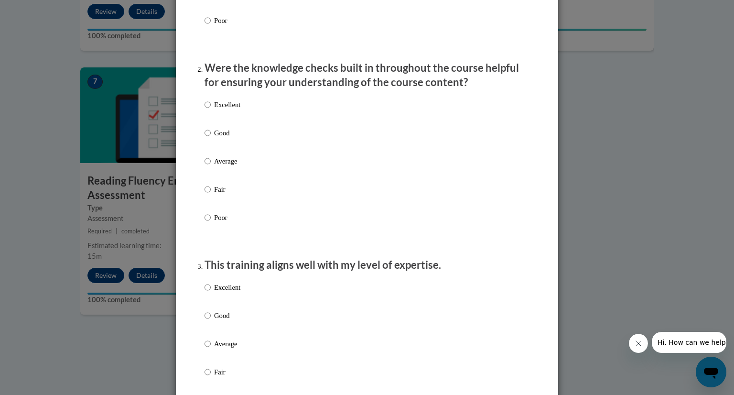
scroll to position [241, 0]
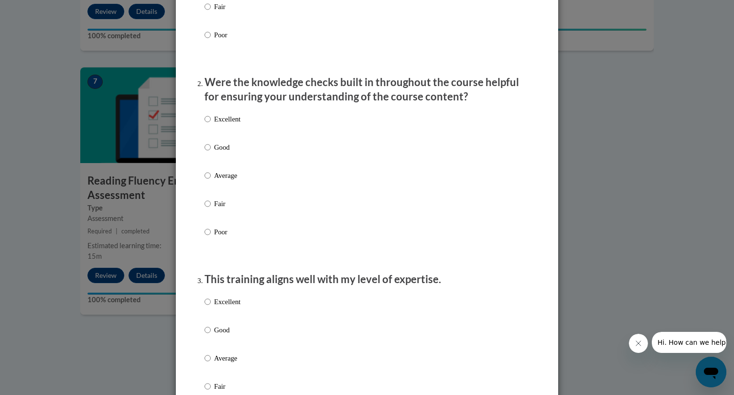
click at [214, 152] on p "Good" at bounding box center [227, 147] width 26 height 11
click at [211, 152] on input "Good" at bounding box center [207, 147] width 6 height 11
radio input "true"
click at [214, 307] on p "Excellent" at bounding box center [227, 301] width 26 height 11
click at [211, 307] on input "Excellent" at bounding box center [207, 301] width 6 height 11
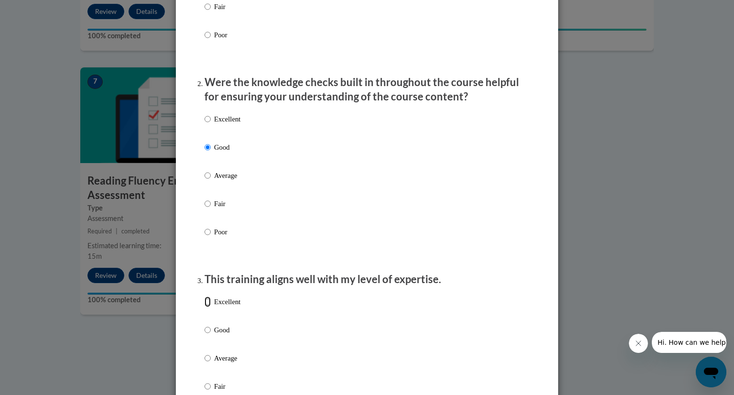
radio input "true"
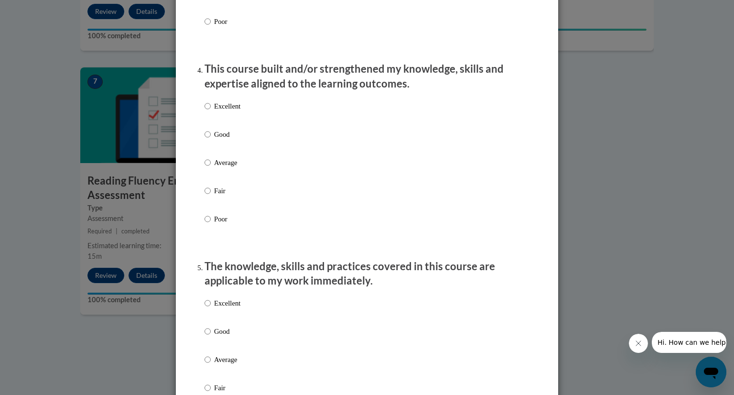
scroll to position [640, 0]
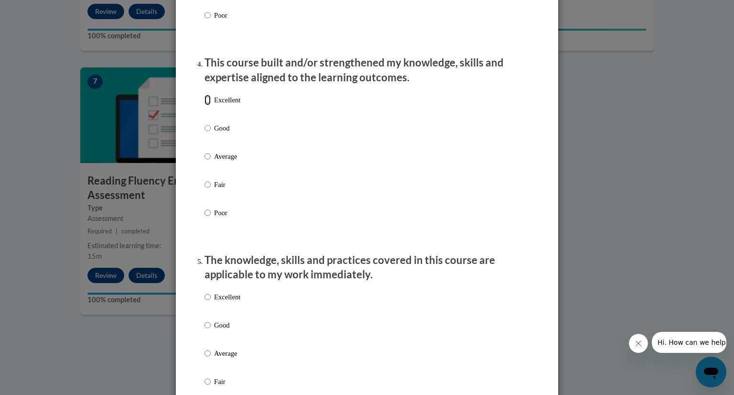
click at [206, 105] on input "Excellent" at bounding box center [207, 100] width 6 height 11
radio input "true"
click at [216, 302] on p "Excellent" at bounding box center [227, 296] width 26 height 11
click at [211, 302] on input "Excellent" at bounding box center [207, 296] width 6 height 11
radio input "true"
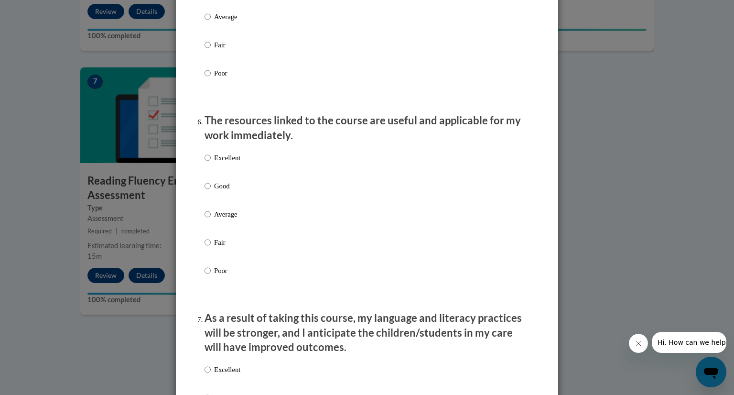
scroll to position [980, 0]
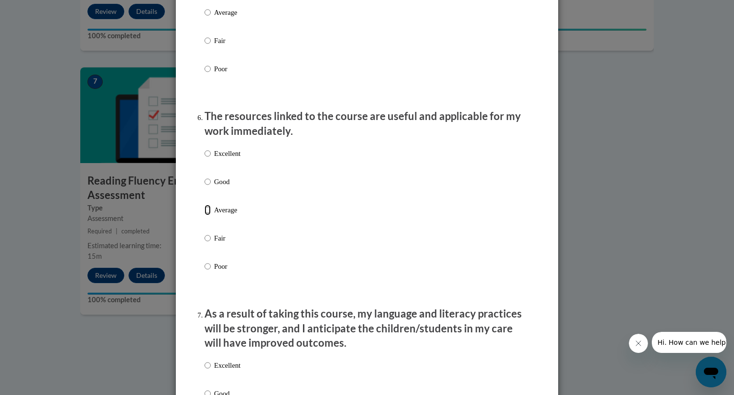
click at [205, 215] on input "Average" at bounding box center [207, 209] width 6 height 11
radio input "true"
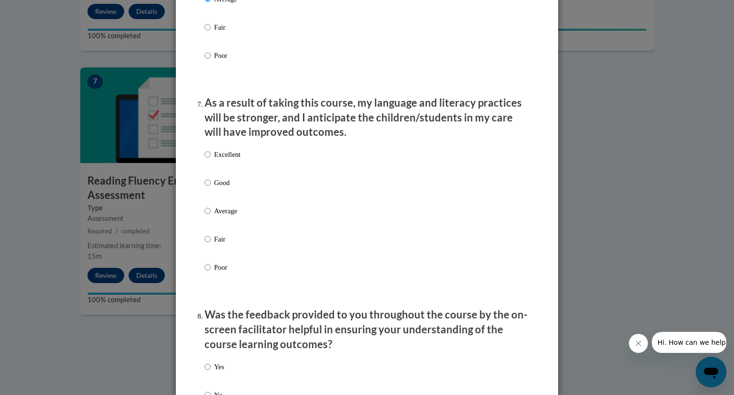
scroll to position [1231, 0]
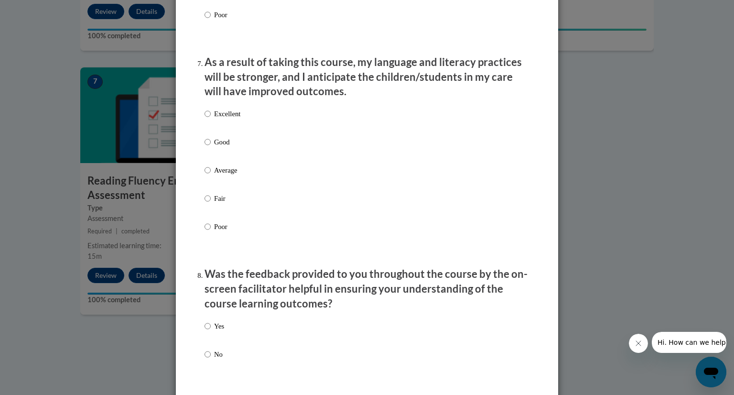
click at [204, 331] on input "Yes" at bounding box center [207, 326] width 6 height 11
radio input "true"
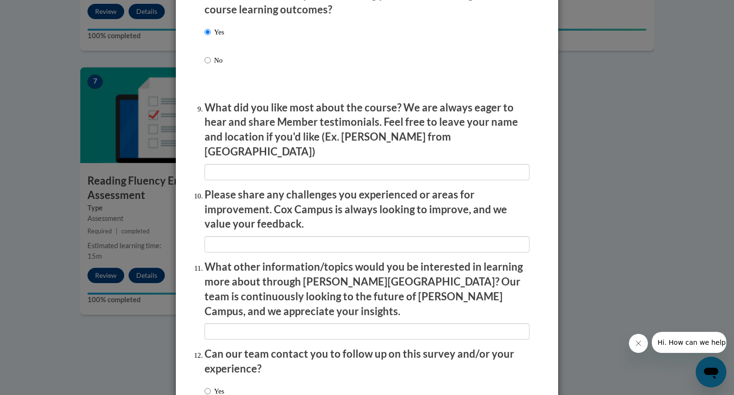
scroll to position [1565, 0]
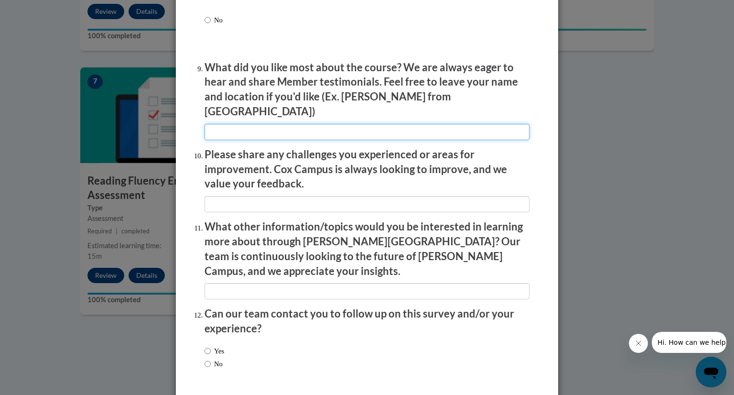
click at [459, 130] on input "textbox" at bounding box center [366, 132] width 325 height 16
type input "I liked the classroom videos."
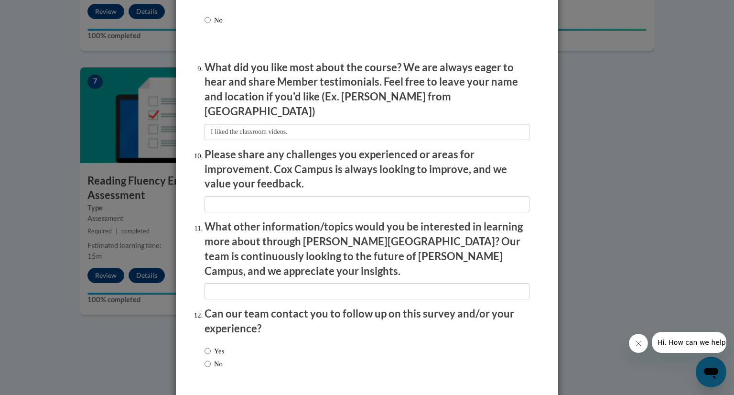
click at [520, 107] on p "What did you like most about the course? We are always eager to hear and share …" at bounding box center [366, 89] width 325 height 59
click at [204, 358] on input "No" at bounding box center [207, 363] width 6 height 11
radio input "true"
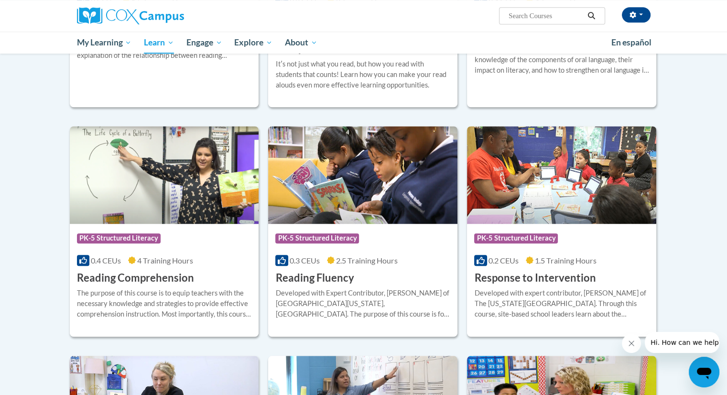
scroll to position [732, 0]
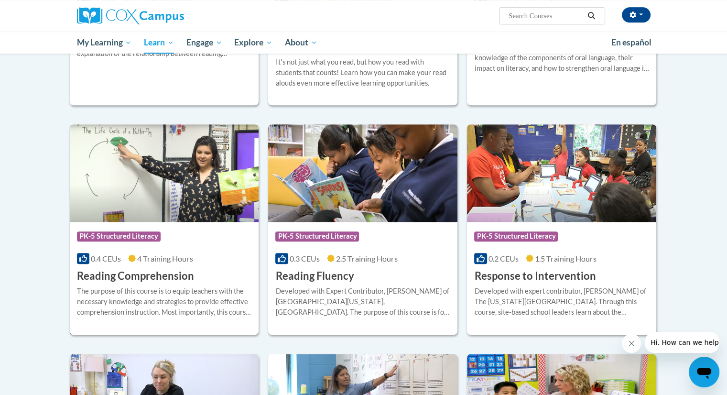
click at [204, 224] on div "Course Category: PK-5 Structured Literacy 0.4 CEUs 4 Training Hours COURSE Read…" at bounding box center [164, 252] width 189 height 61
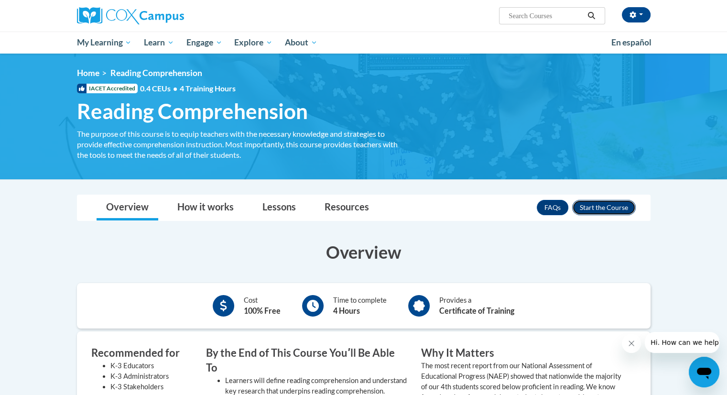
click at [601, 207] on button "Enroll" at bounding box center [604, 207] width 64 height 15
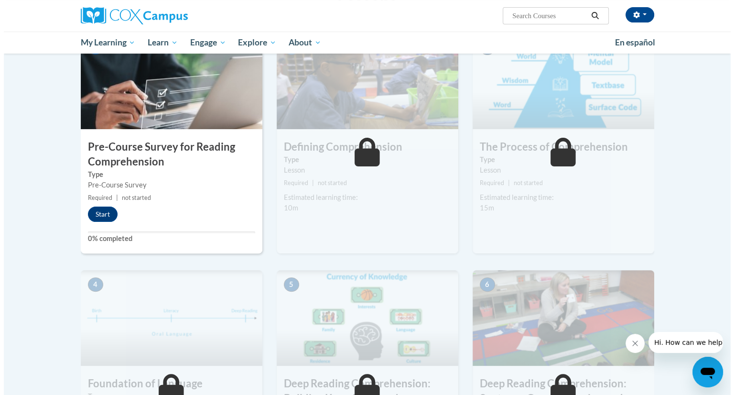
scroll to position [214, 0]
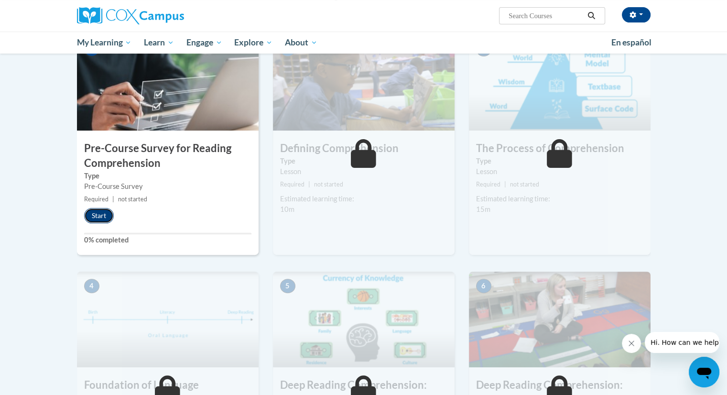
click at [101, 214] on button "Start" at bounding box center [99, 215] width 30 height 15
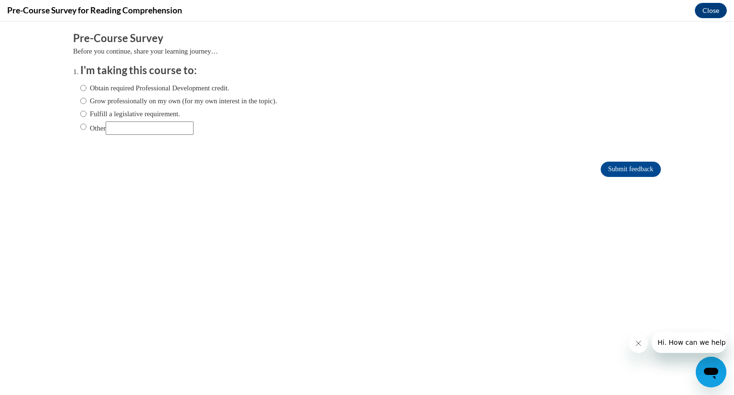
scroll to position [0, 0]
click at [80, 115] on input "Fulfill a legislative requirement." at bounding box center [83, 113] width 6 height 11
radio input "true"
click at [609, 171] on input "Submit feedback" at bounding box center [630, 168] width 60 height 15
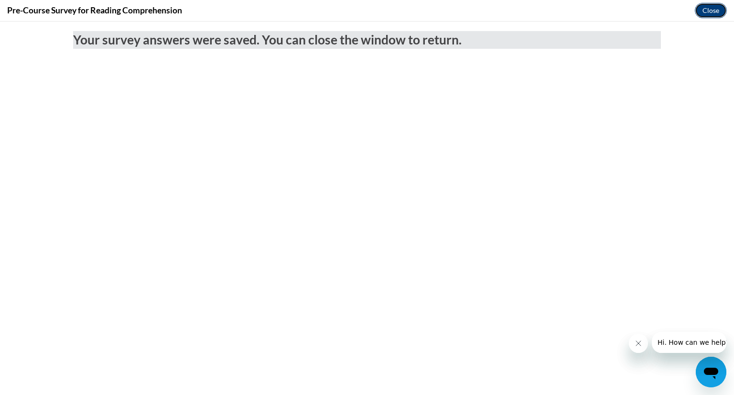
click at [709, 9] on button "Close" at bounding box center [711, 10] width 32 height 15
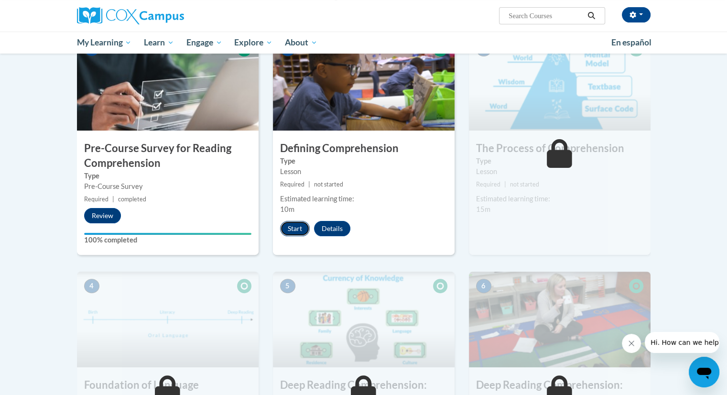
click at [303, 225] on button "Start" at bounding box center [295, 228] width 30 height 15
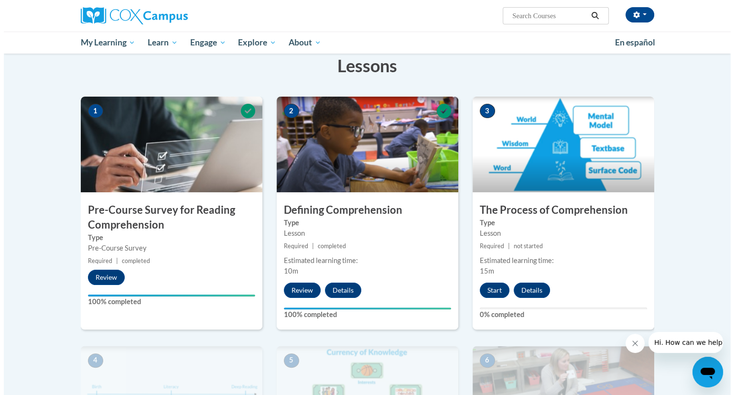
scroll to position [201, 0]
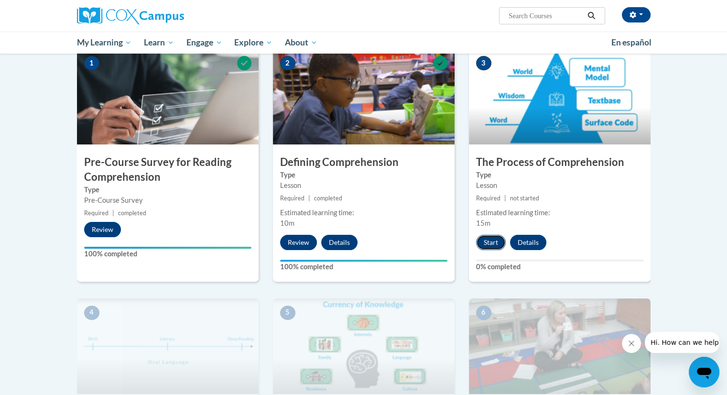
click at [482, 244] on button "Start" at bounding box center [491, 242] width 30 height 15
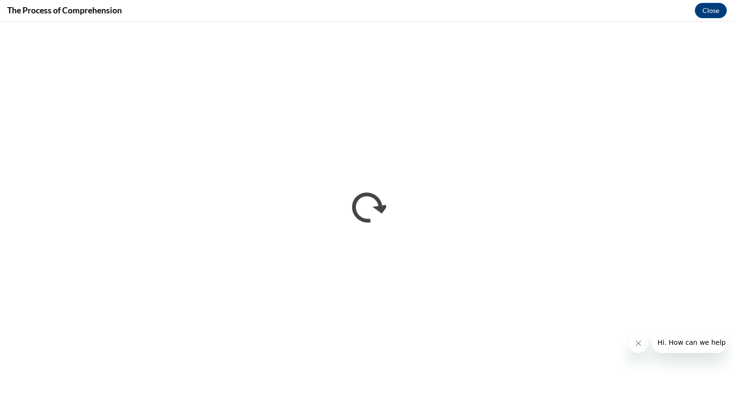
scroll to position [0, 0]
